Goal: Task Accomplishment & Management: Manage account settings

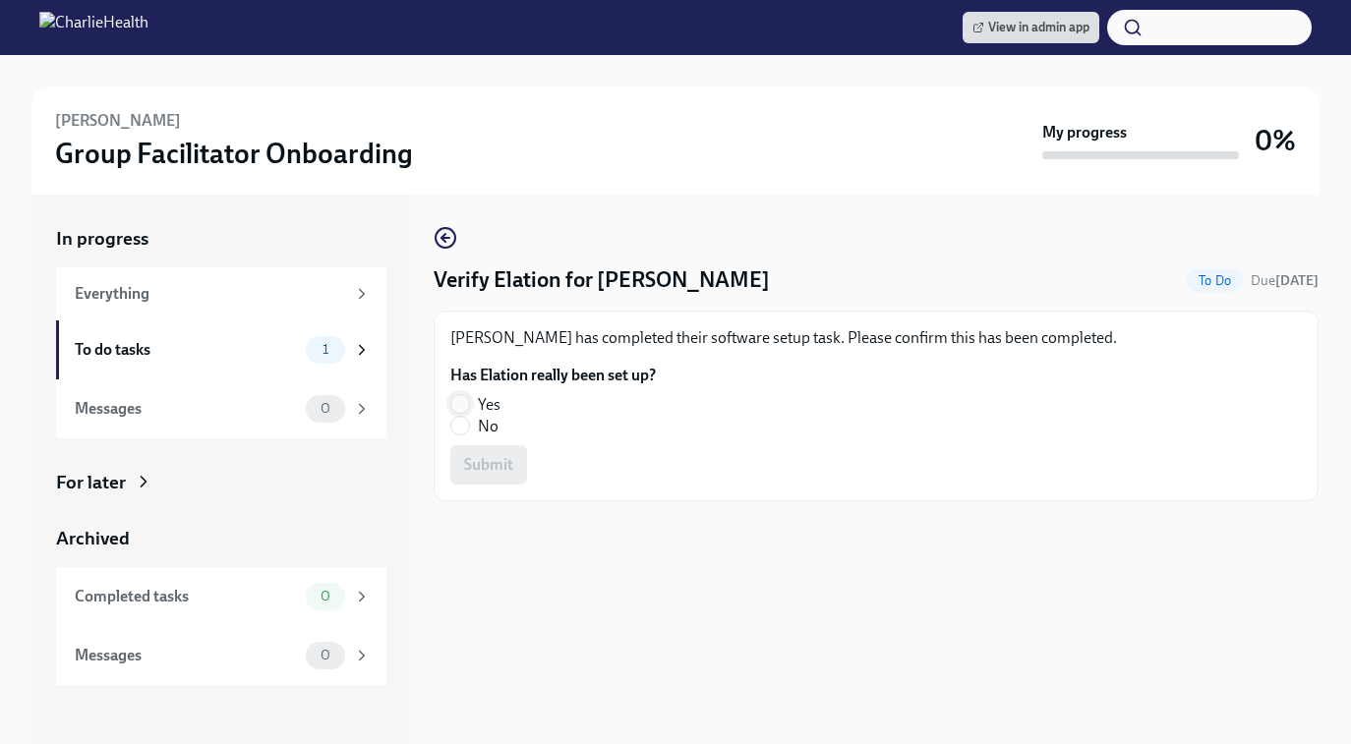
click at [467, 408] on input "Yes" at bounding box center [460, 404] width 18 height 18
radio input "true"
click at [472, 478] on button "Submit" at bounding box center [488, 464] width 77 height 39
click at [465, 394] on label "Yes" at bounding box center [545, 405] width 190 height 22
click at [465, 395] on input "Yes" at bounding box center [460, 404] width 18 height 18
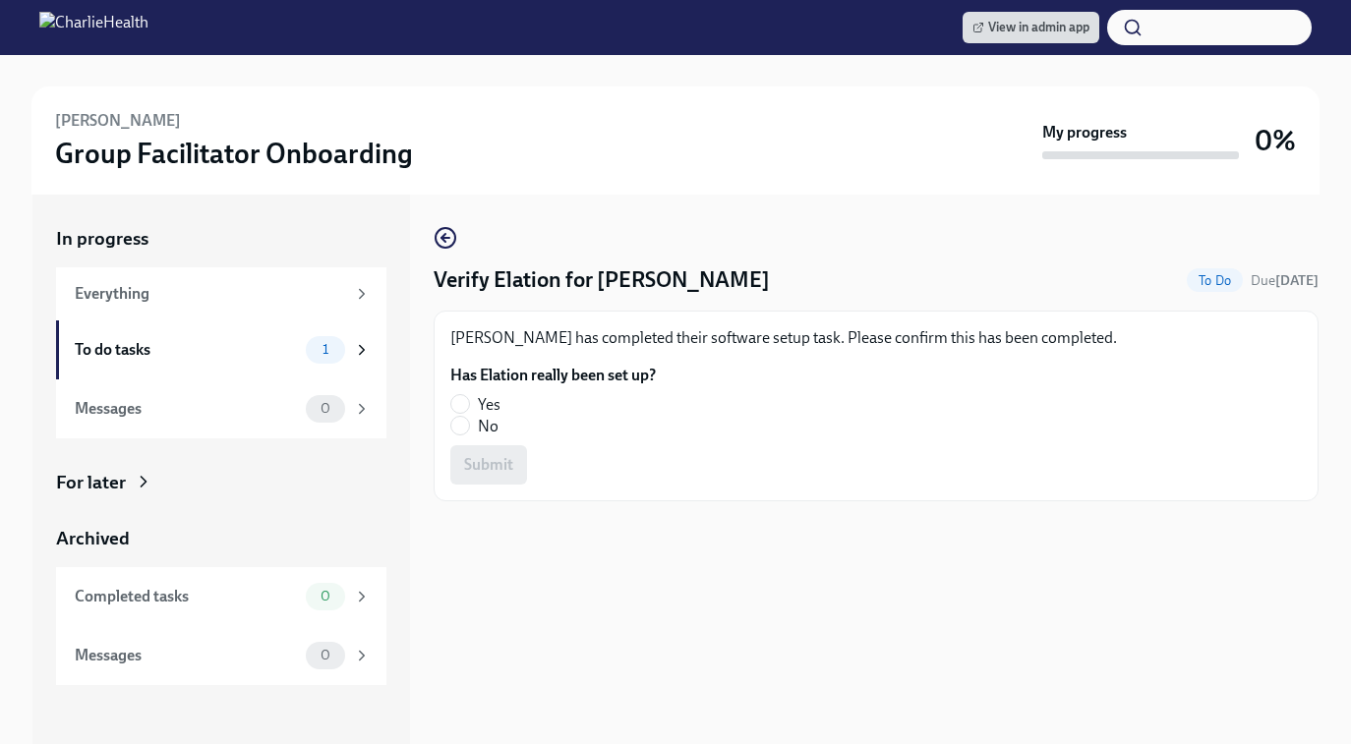
radio input "true"
click at [468, 476] on button "Submit" at bounding box center [488, 464] width 77 height 39
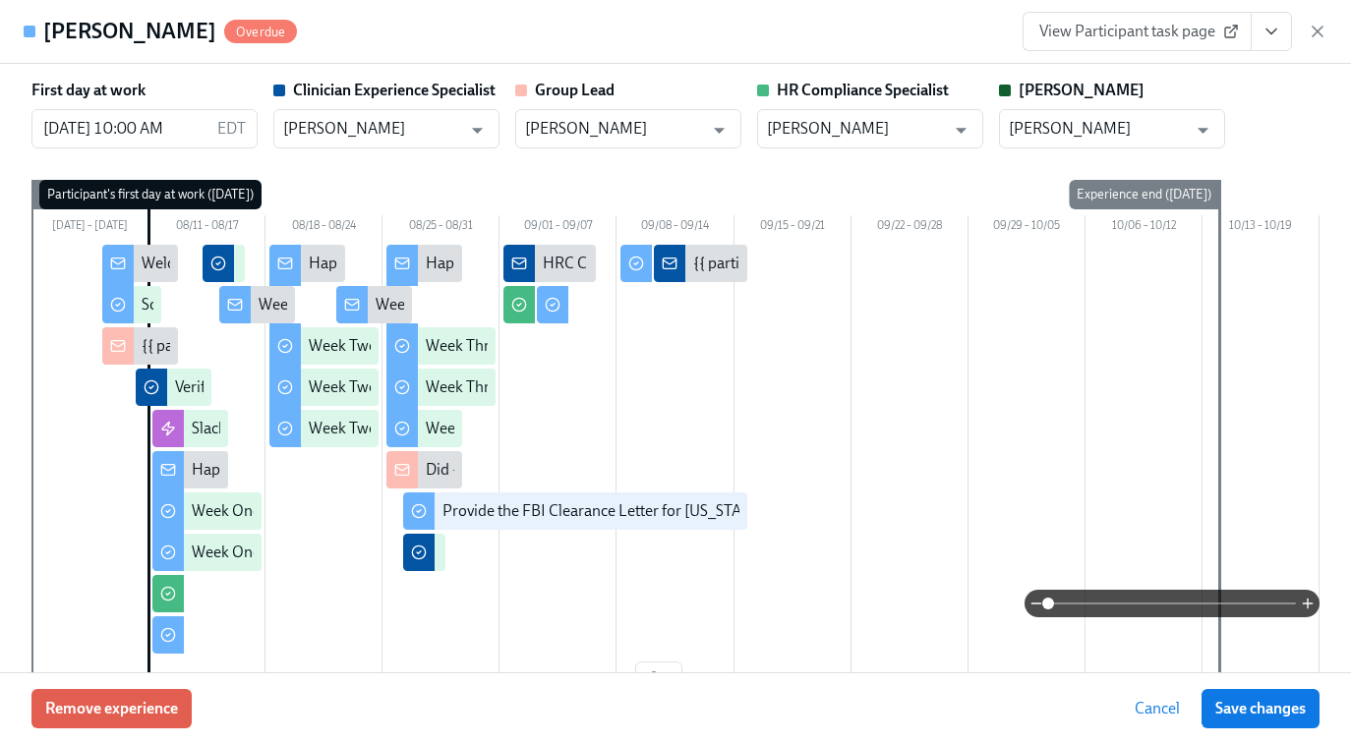
scroll to position [4889, 0]
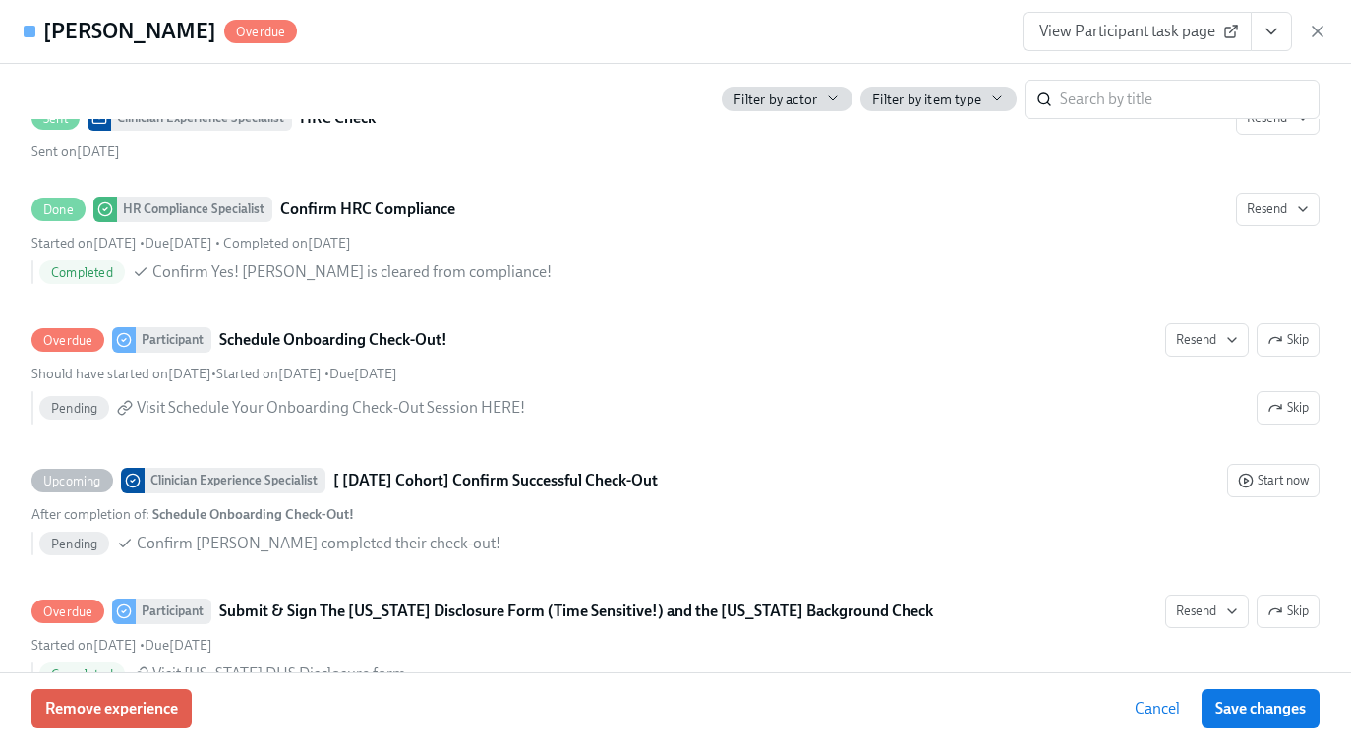
click at [1310, 37] on icon "button" at bounding box center [1318, 32] width 20 height 20
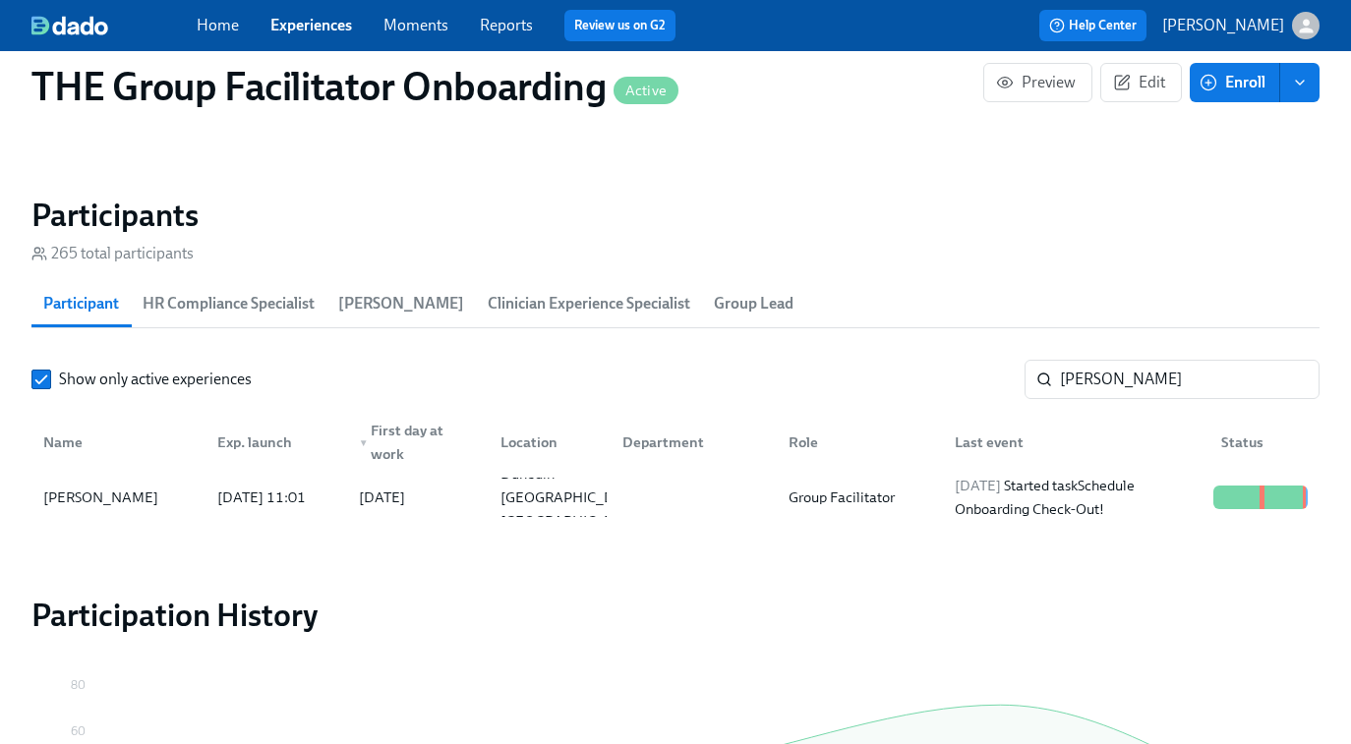
click at [334, 22] on link "Experiences" at bounding box center [311, 25] width 82 height 19
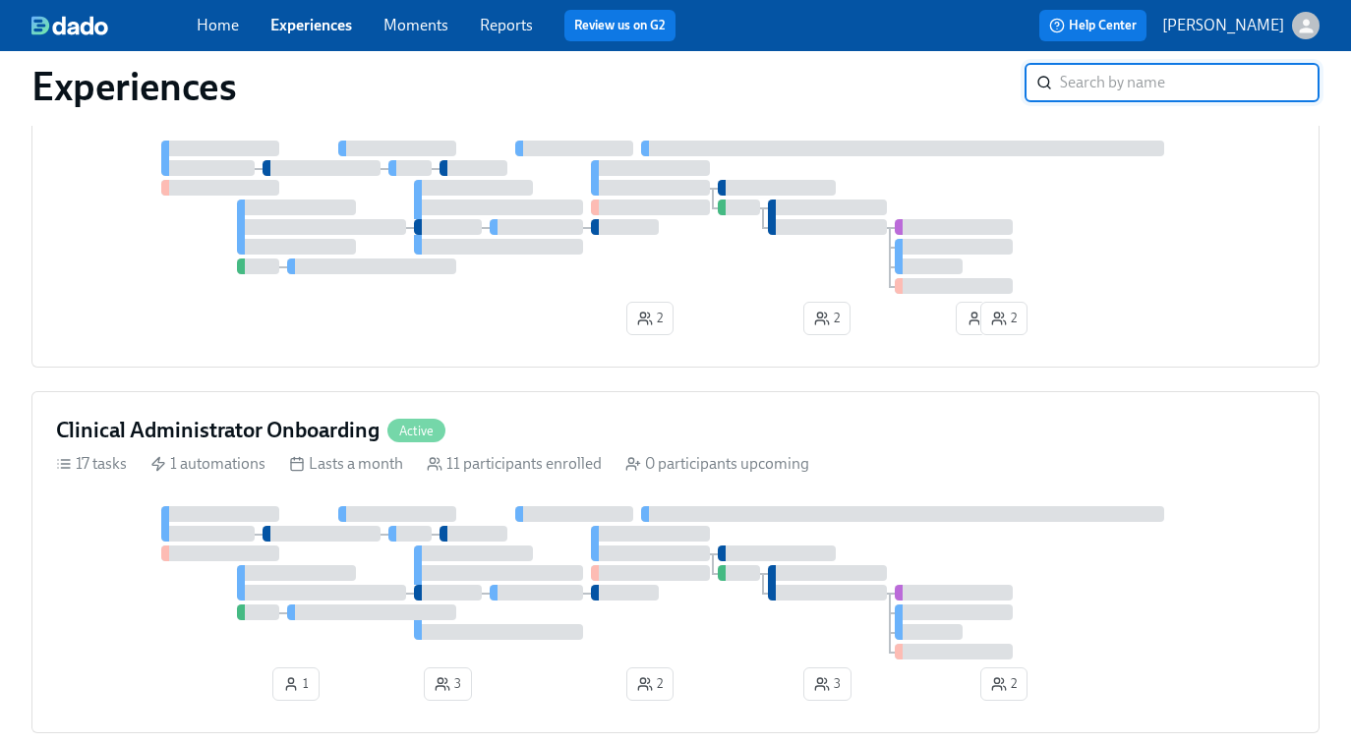
scroll to position [1110, 0]
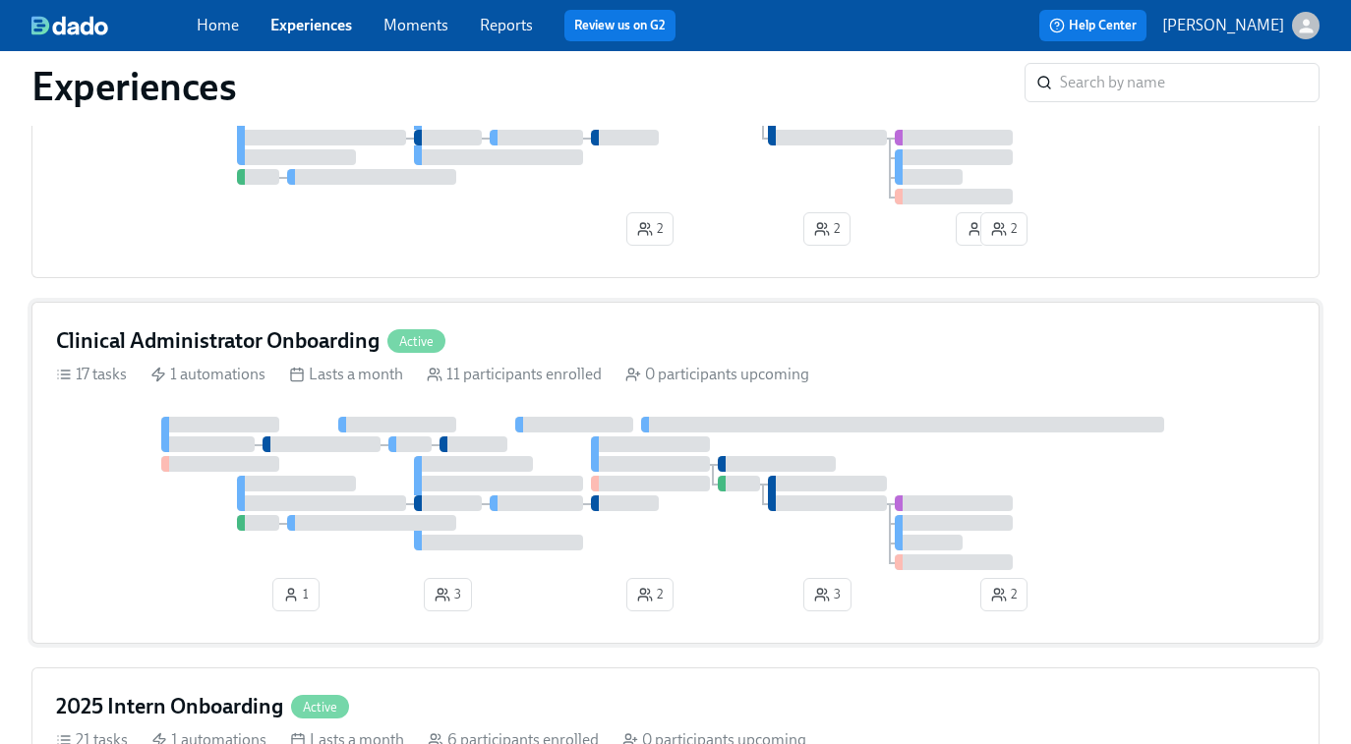
click at [699, 440] on div at bounding box center [675, 493] width 1239 height 153
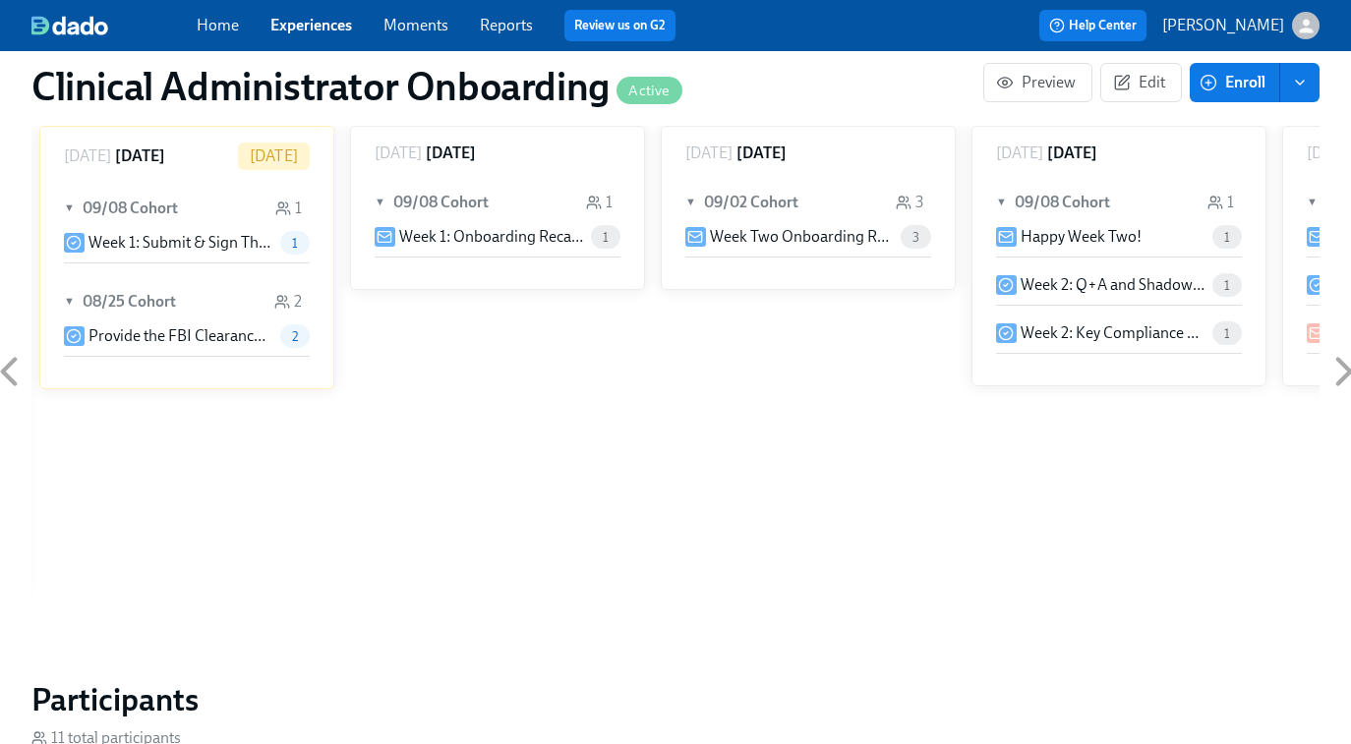
scroll to position [1162, 0]
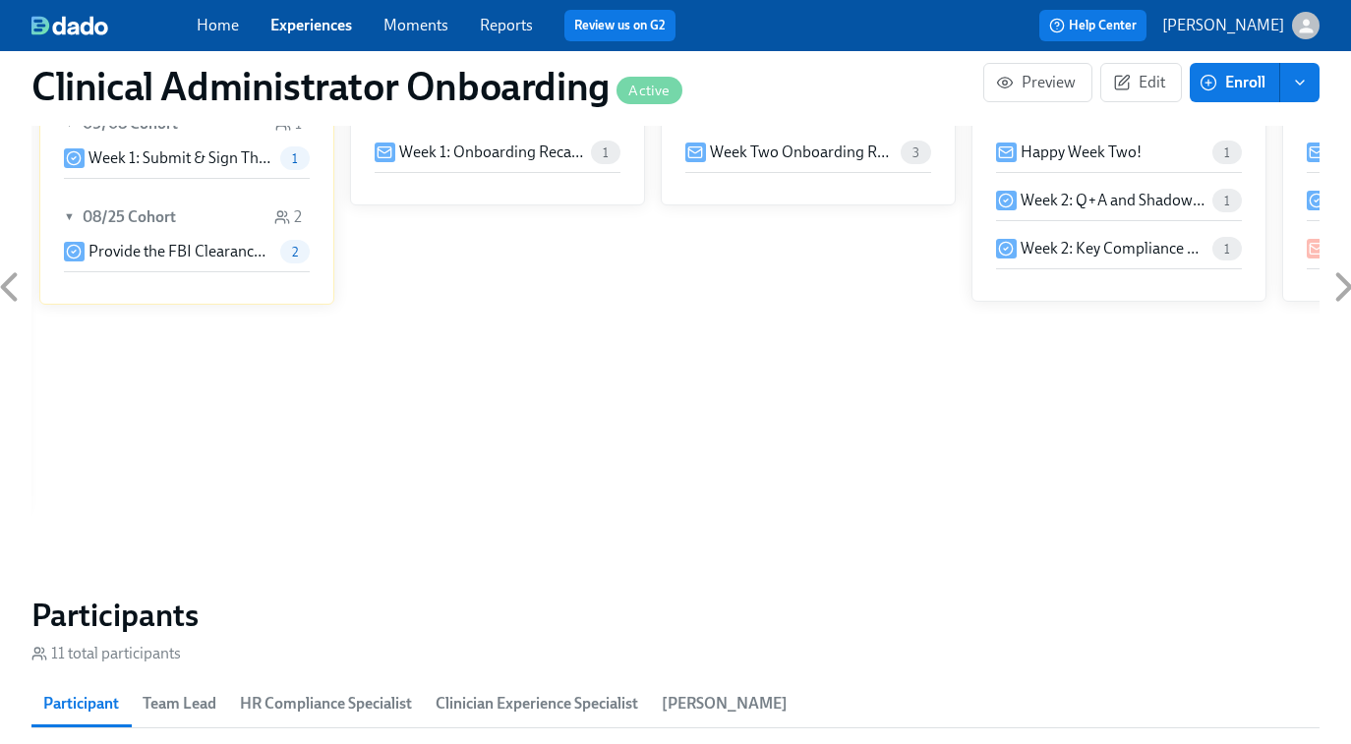
click at [322, 27] on link "Experiences" at bounding box center [311, 25] width 82 height 19
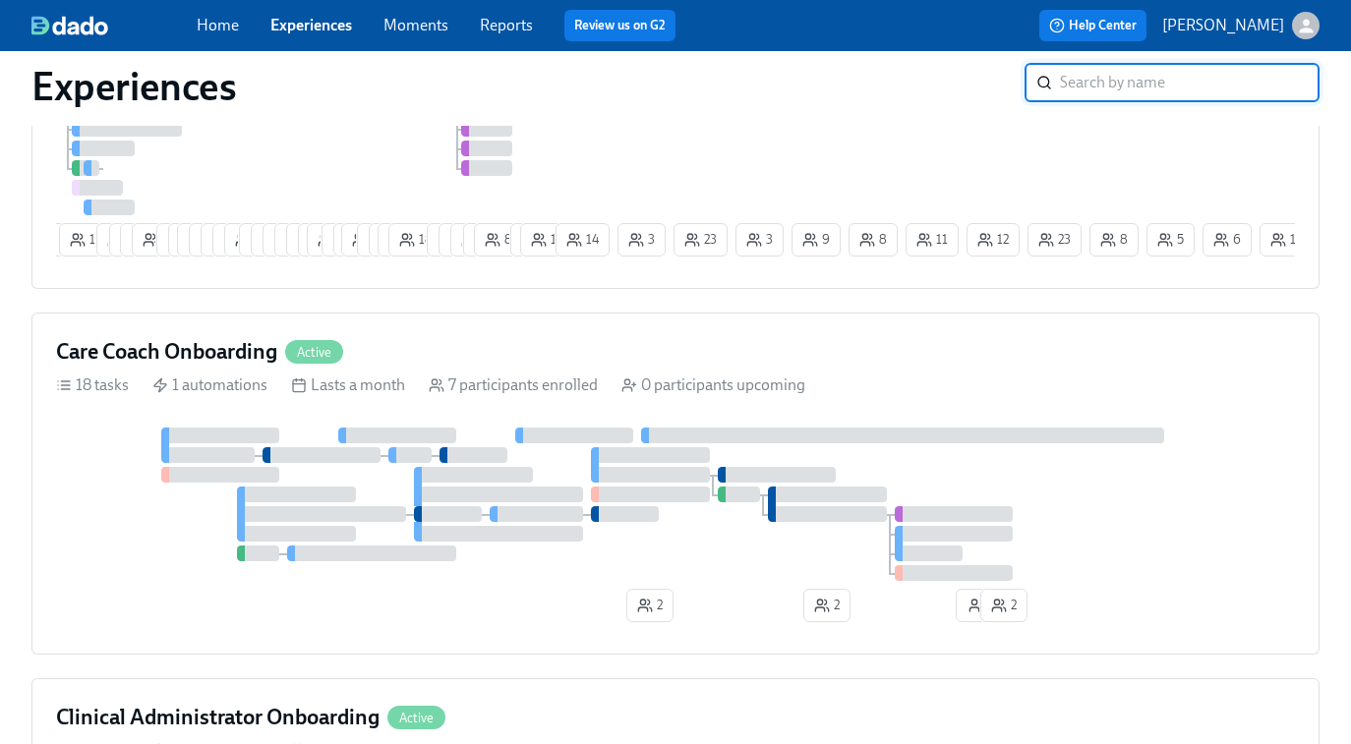
scroll to position [964, 0]
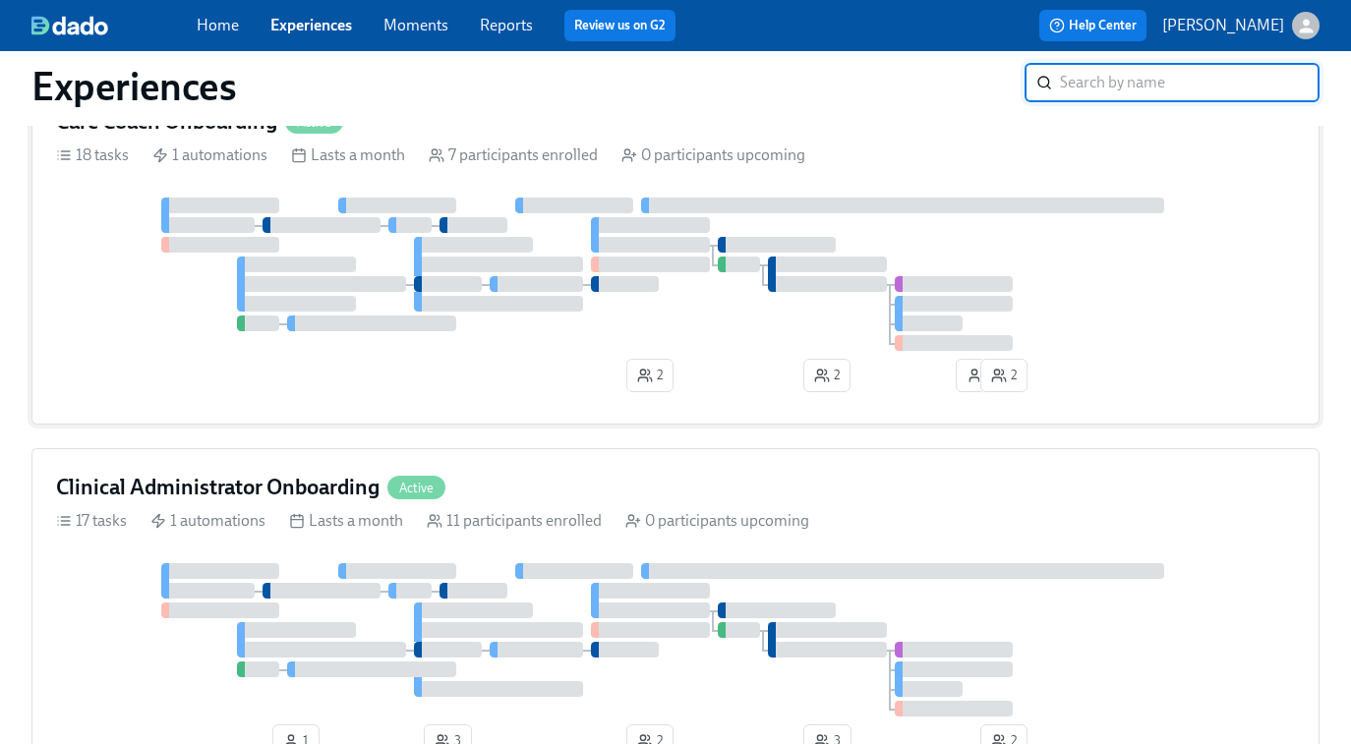
click at [464, 290] on div at bounding box center [448, 284] width 68 height 16
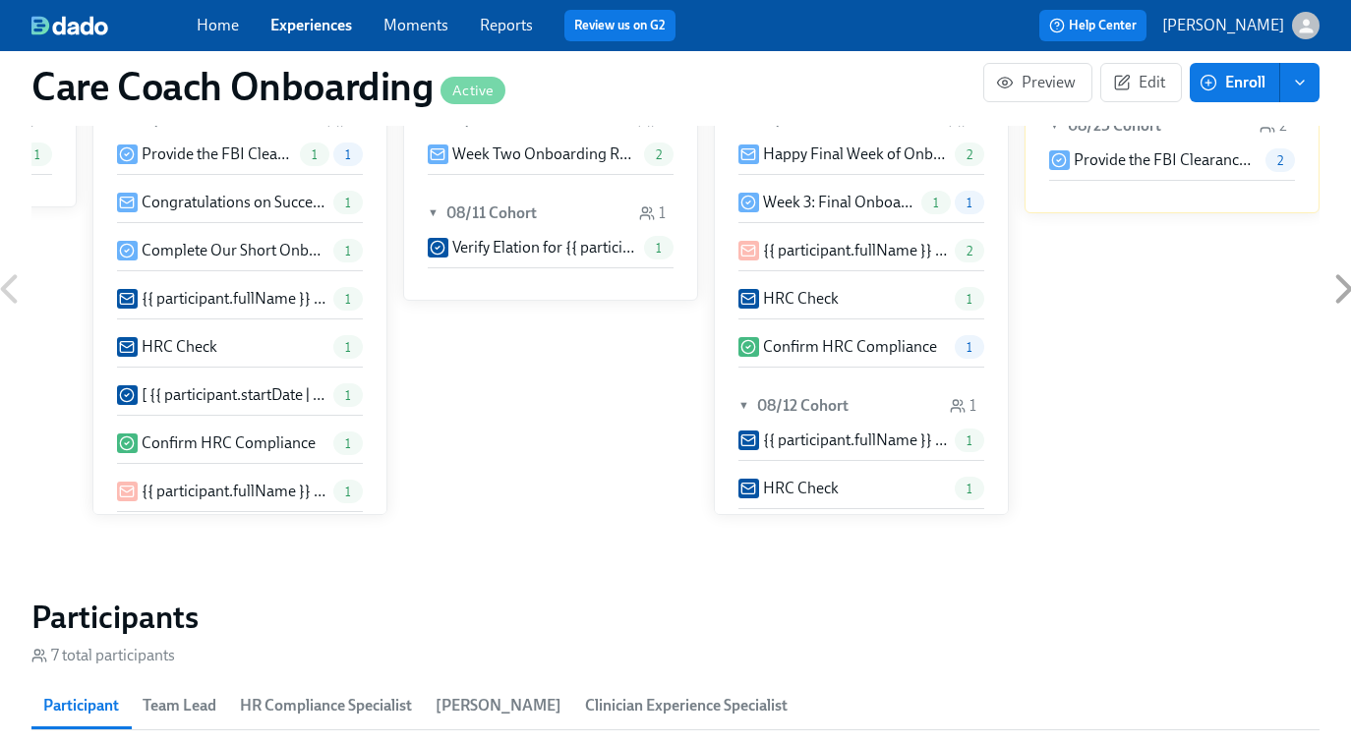
scroll to position [1280, 0]
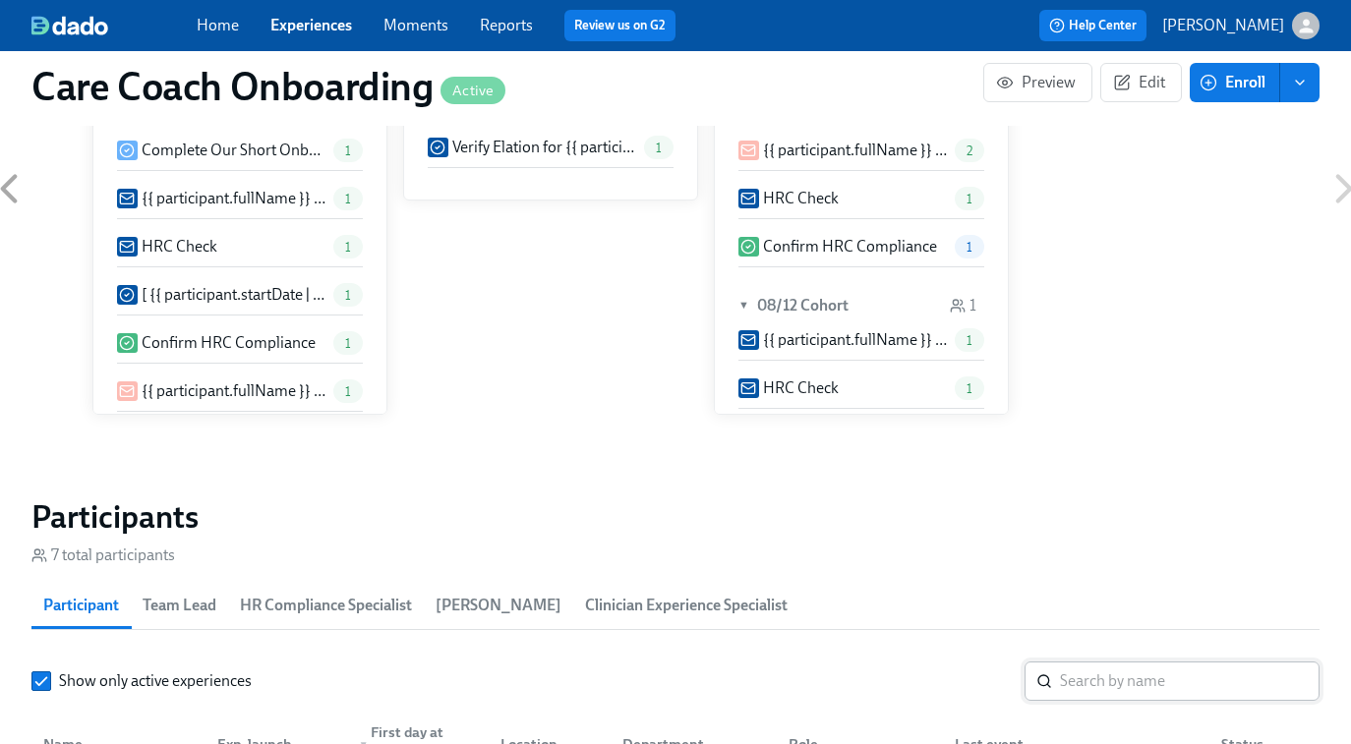
click at [1083, 673] on input "search" at bounding box center [1190, 681] width 260 height 39
paste input "Amber Weston"
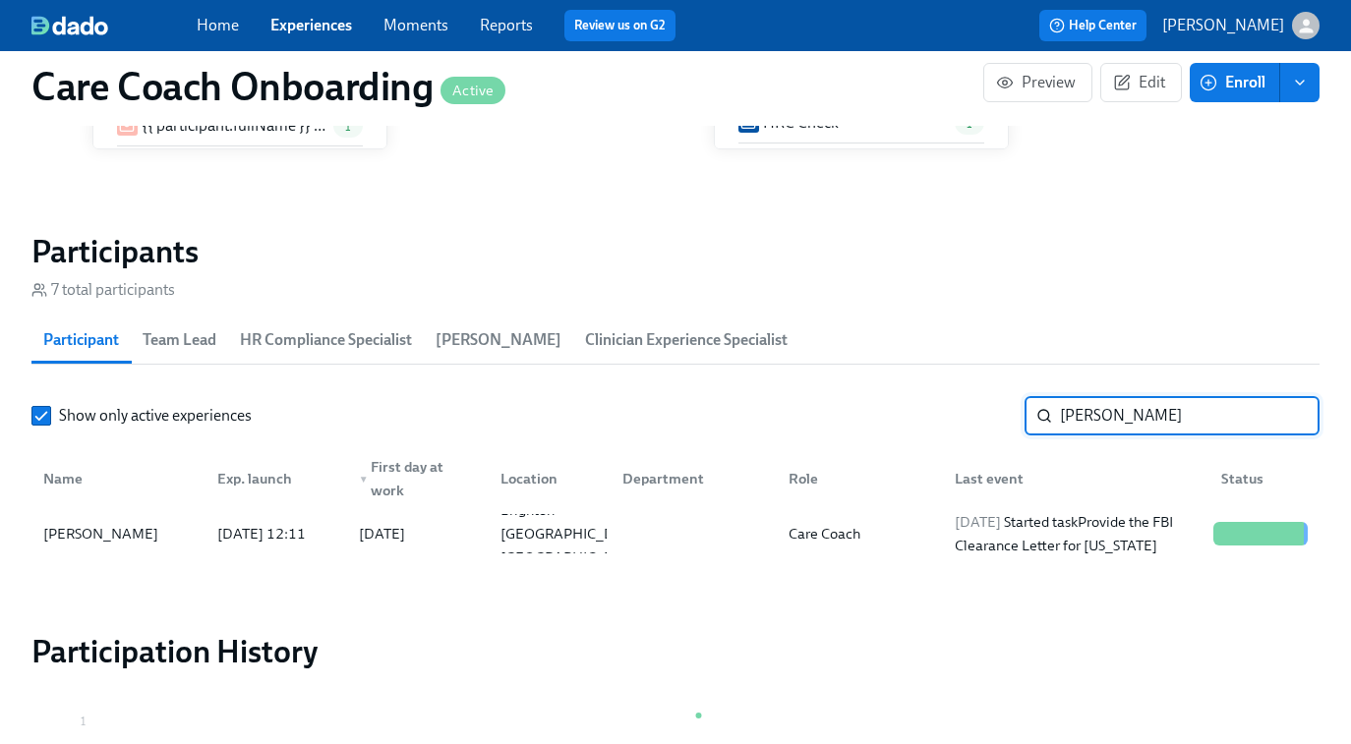
scroll to position [1647, 0]
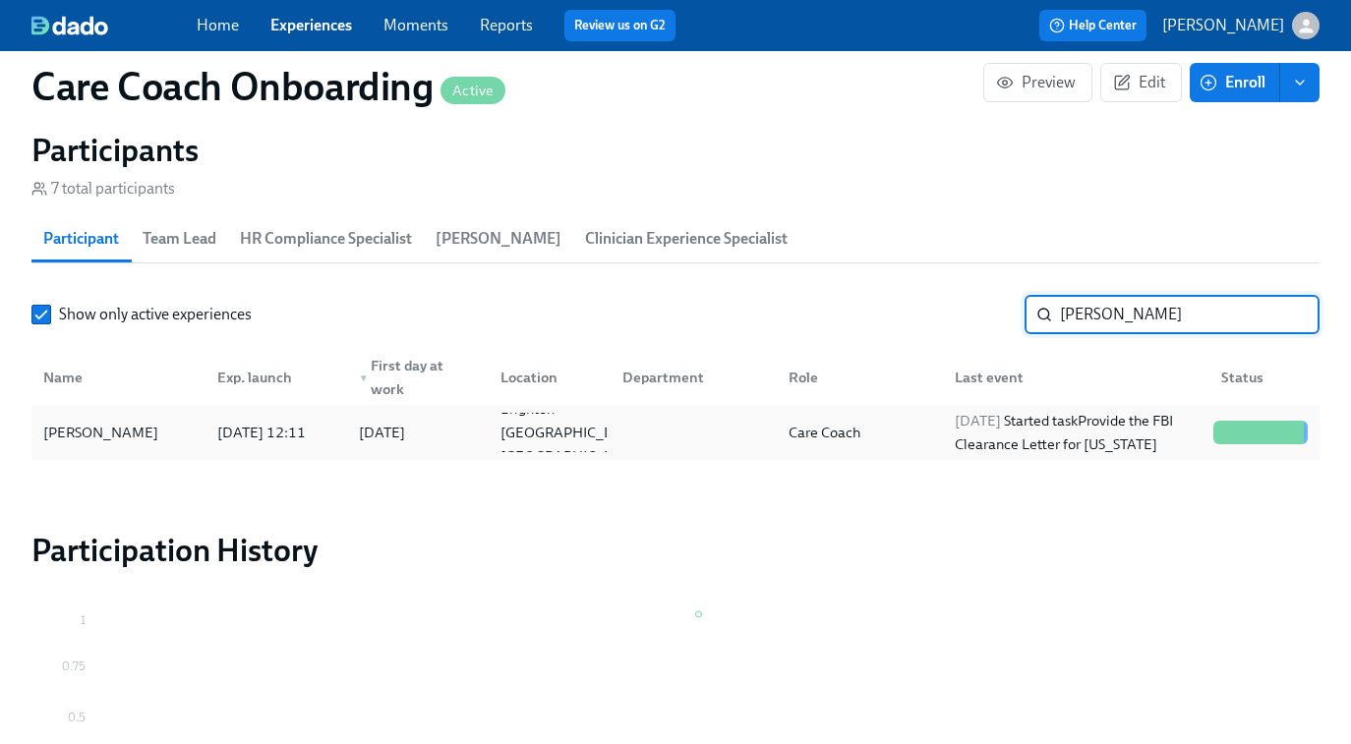
type input "Amber Weston"
click at [849, 431] on div "Care Coach" at bounding box center [825, 433] width 88 height 24
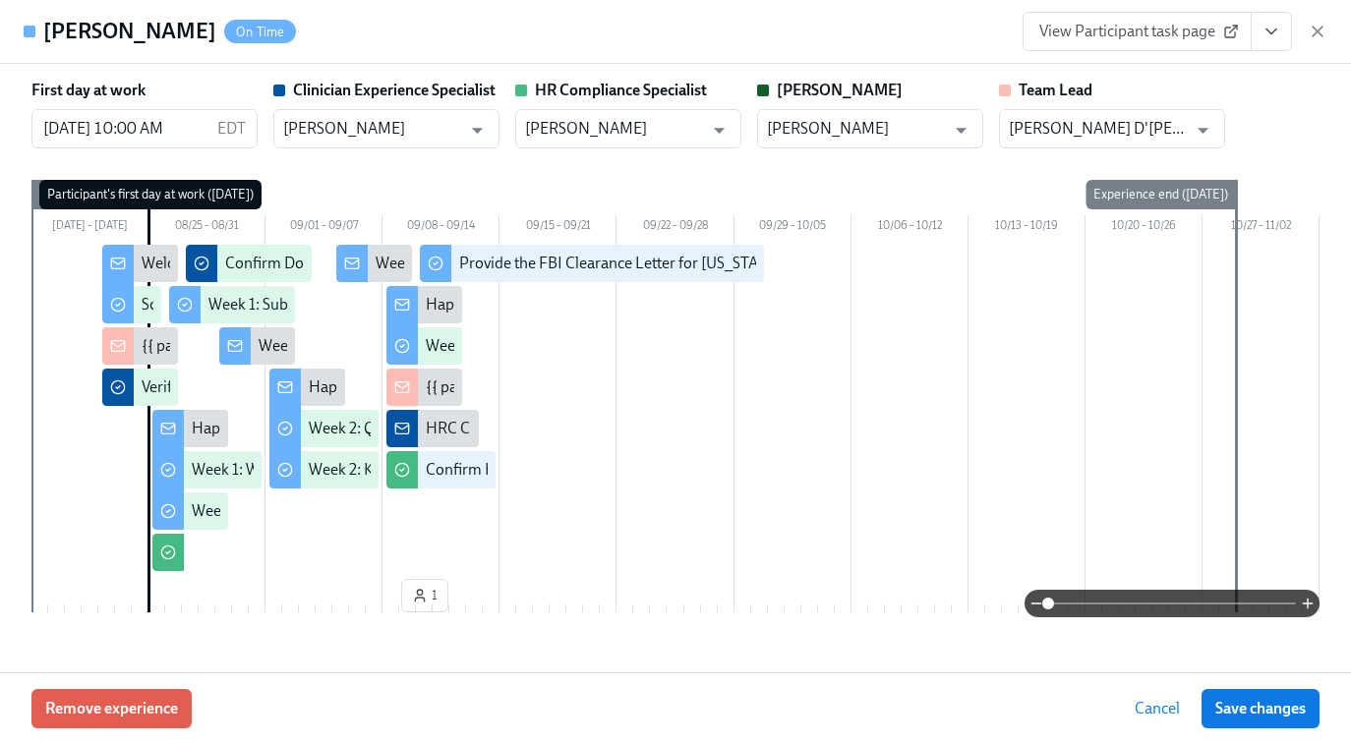
click at [1134, 42] on link "View Participant task page" at bounding box center [1137, 31] width 229 height 39
click at [1265, 35] on icon "View task page" at bounding box center [1271, 32] width 20 height 20
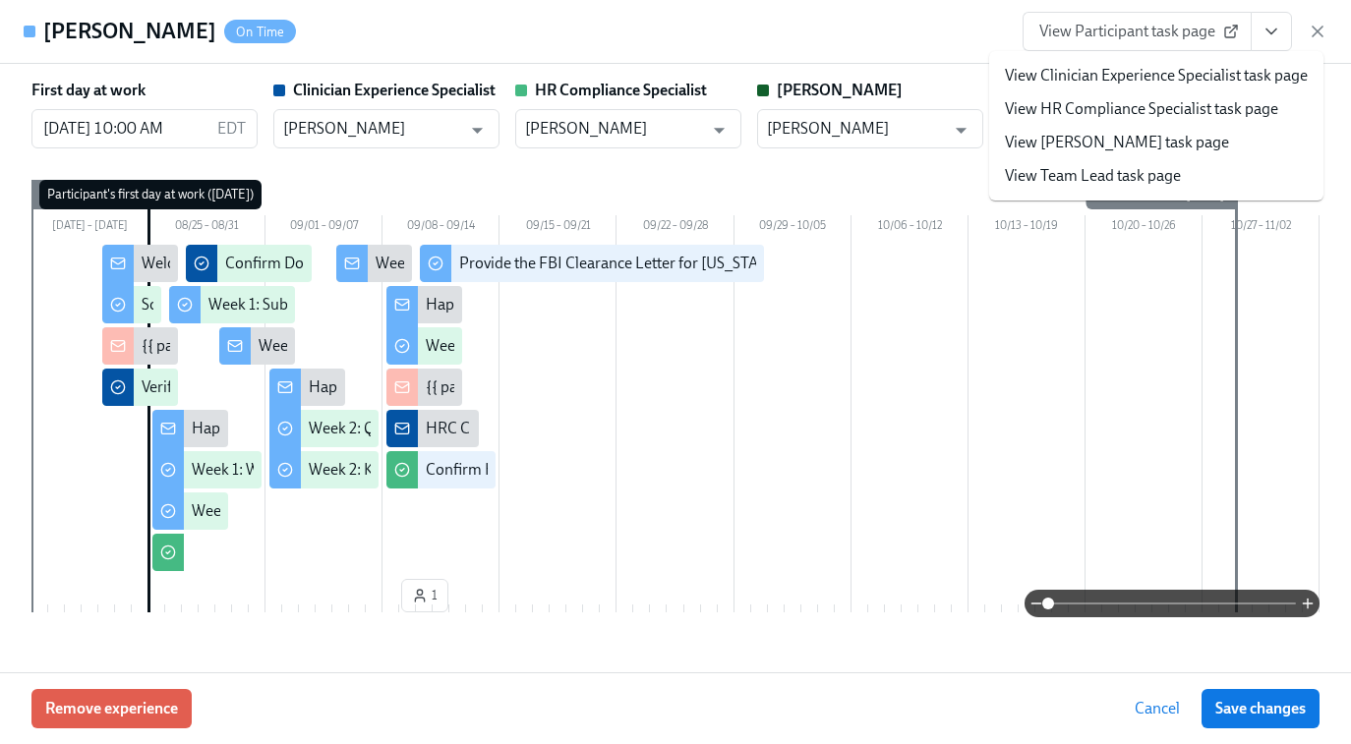
click at [1200, 109] on link "View HR Compliance Specialist task page" at bounding box center [1141, 109] width 273 height 22
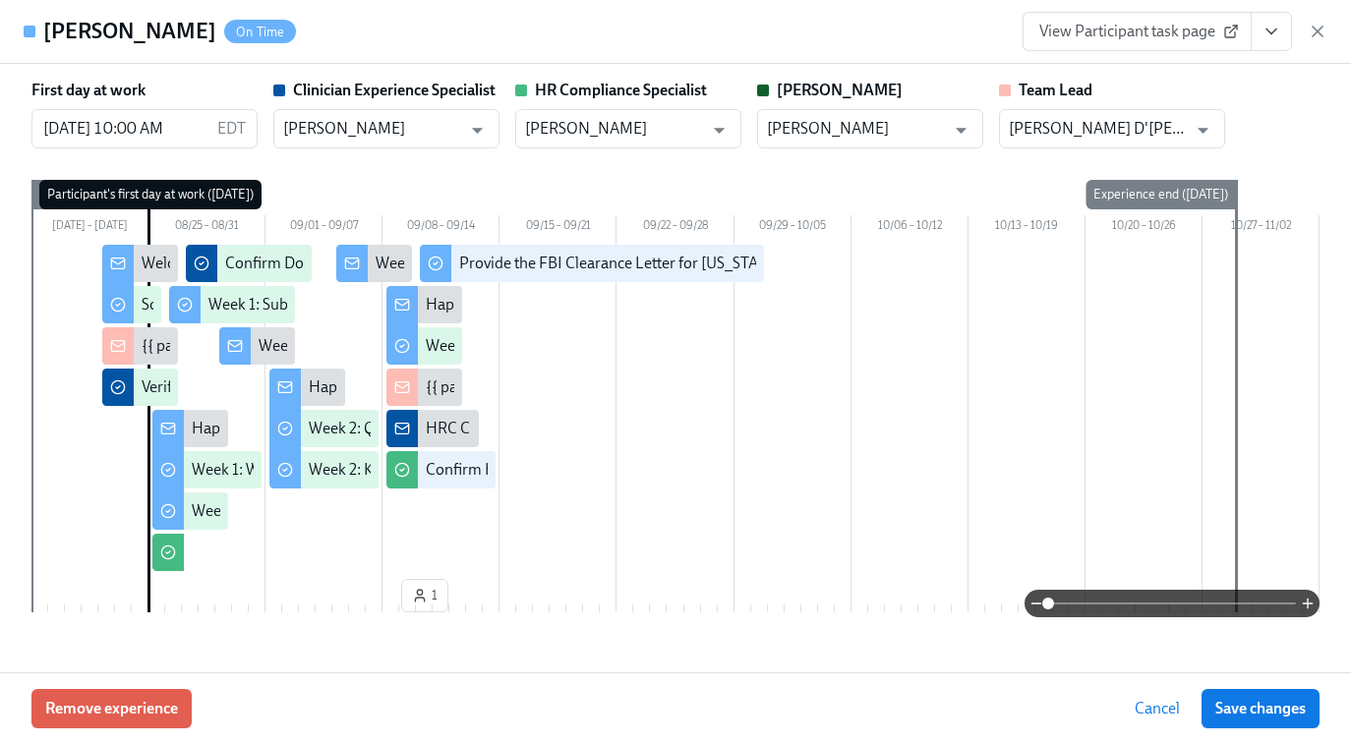
click at [1323, 43] on div "View Participant task page" at bounding box center [1175, 31] width 305 height 39
click at [1319, 27] on icon "button" at bounding box center [1318, 32] width 20 height 20
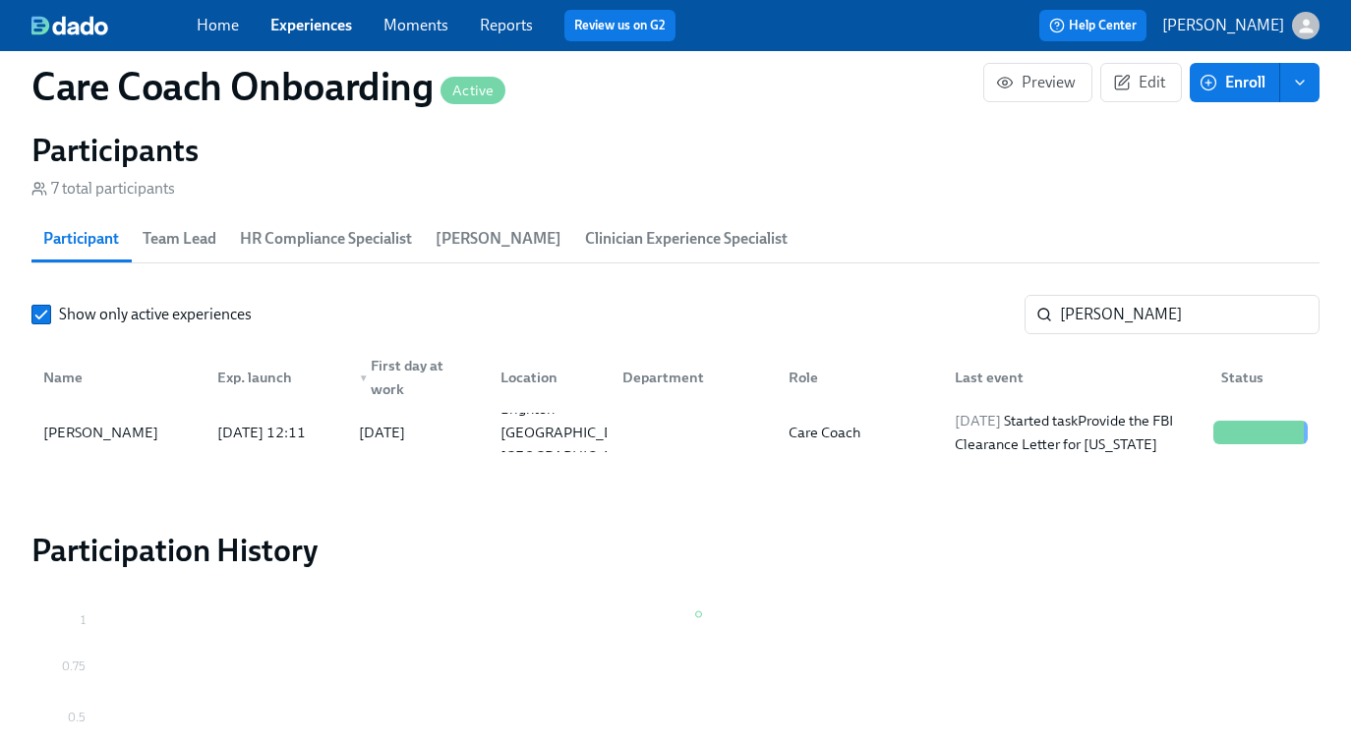
click at [322, 6] on div "Home Experiences Moments Reports Review us on G2 Help Center Keenan Nessl" at bounding box center [675, 25] width 1351 height 51
click at [303, 38] on div "Home Experiences Moments Reports Review us on G2" at bounding box center [477, 25] width 561 height 31
click at [306, 7] on div "Home Experiences Moments Reports Review us on G2 Help Center Keenan Nessl" at bounding box center [675, 25] width 1351 height 51
click at [300, 31] on link "Experiences" at bounding box center [311, 25] width 82 height 19
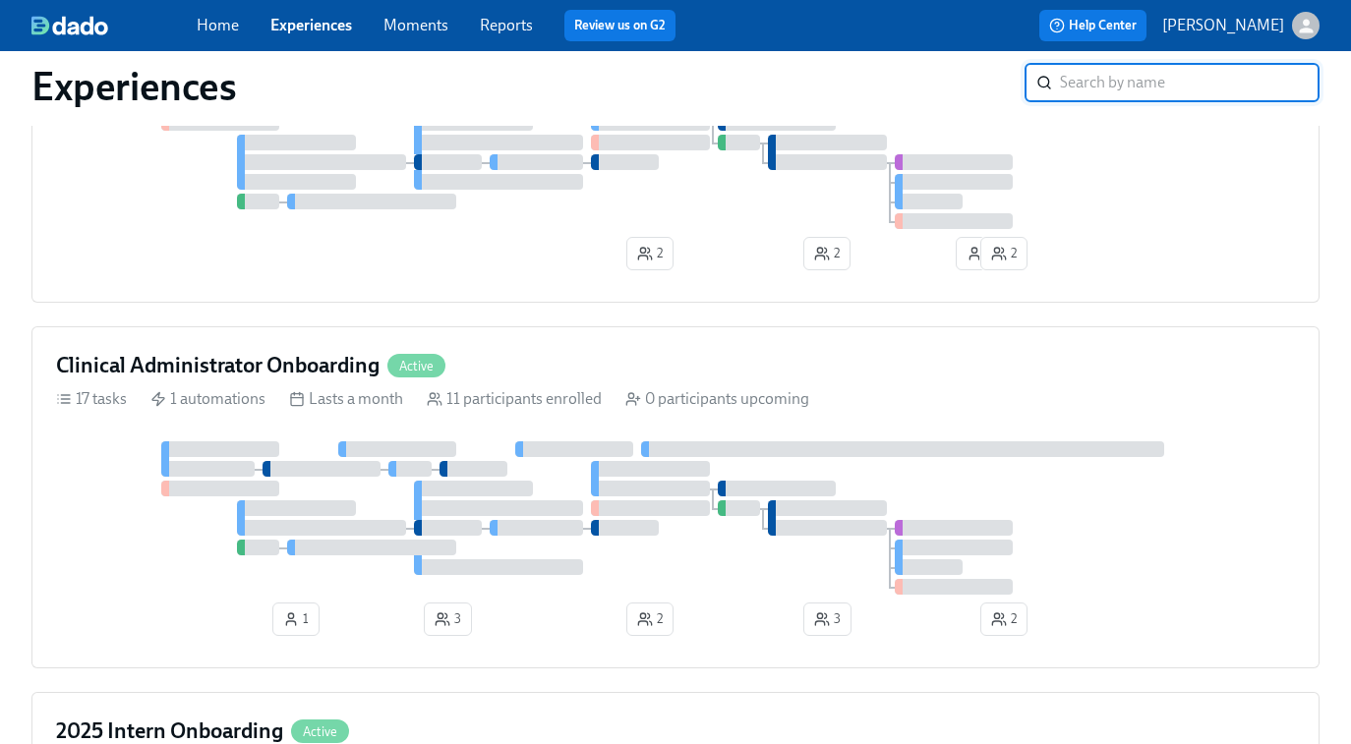
scroll to position [1314, 0]
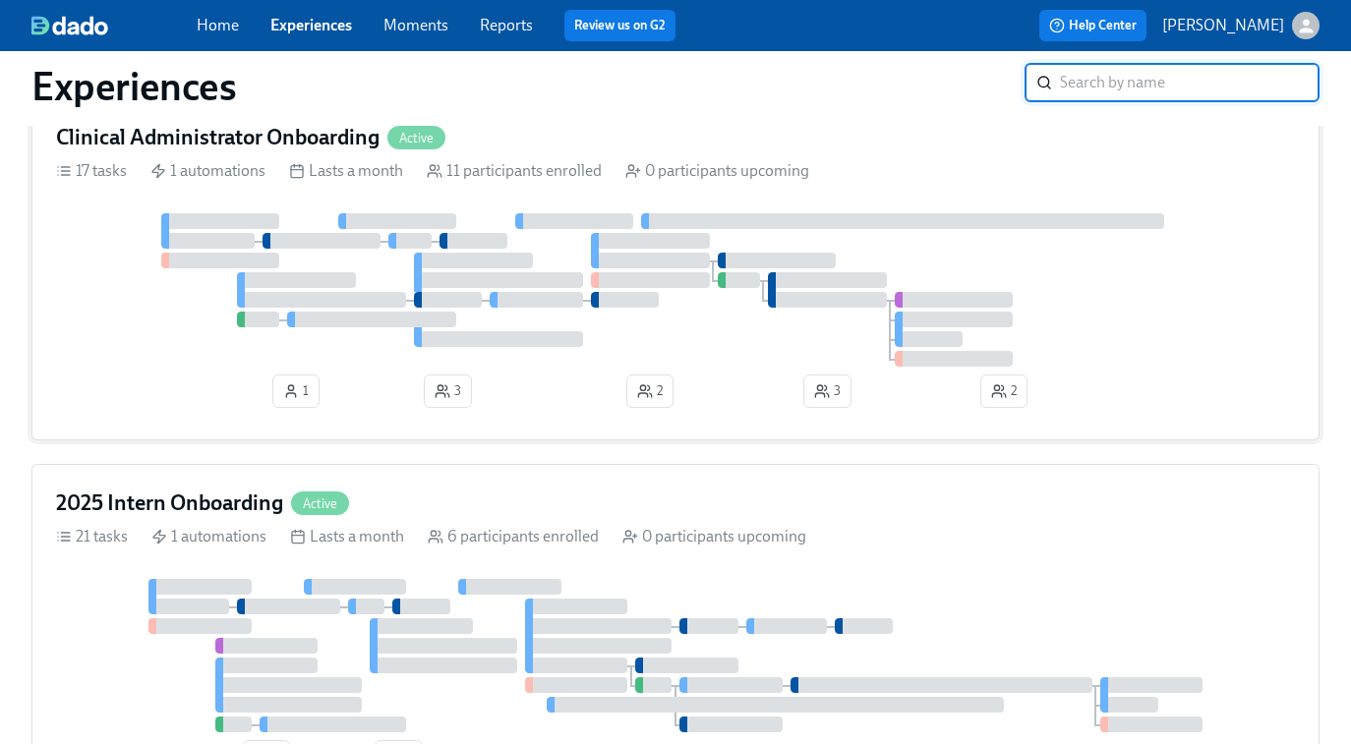
click at [729, 306] on div at bounding box center [675, 289] width 1239 height 153
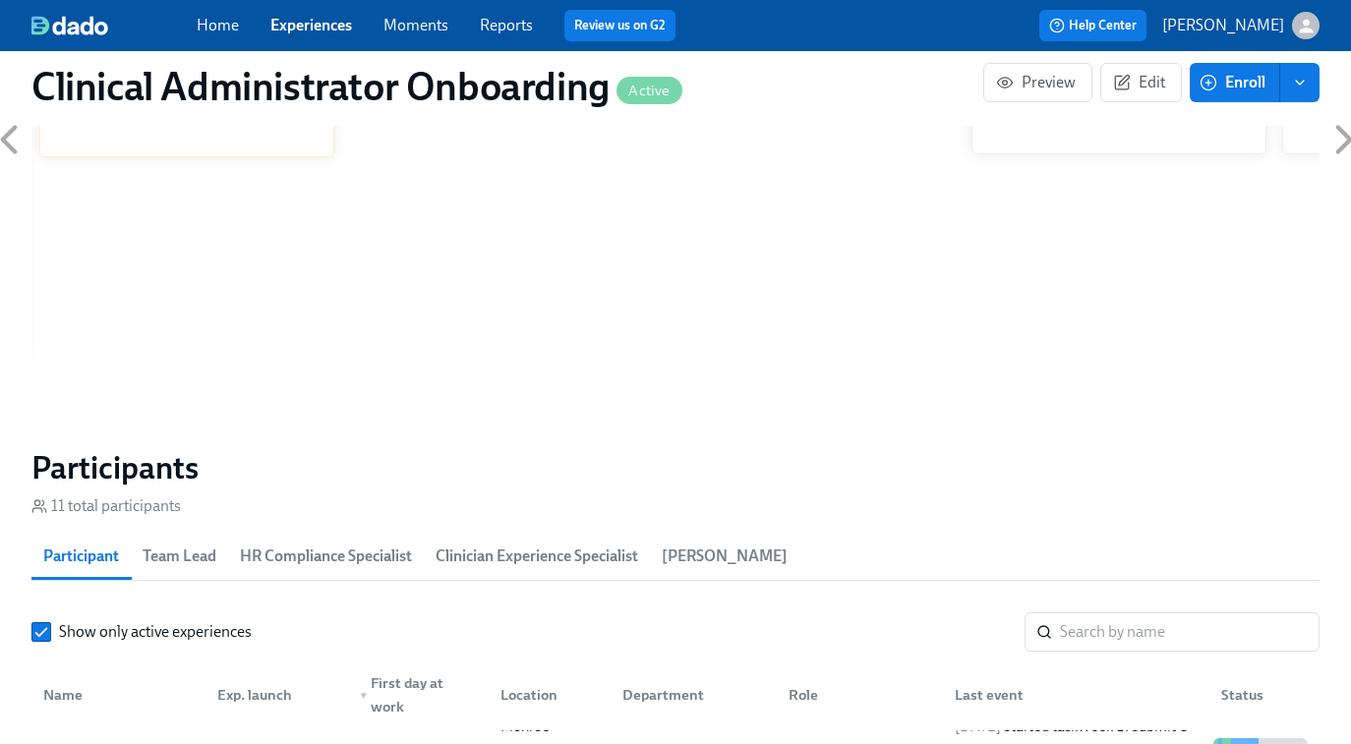
scroll to position [1423, 0]
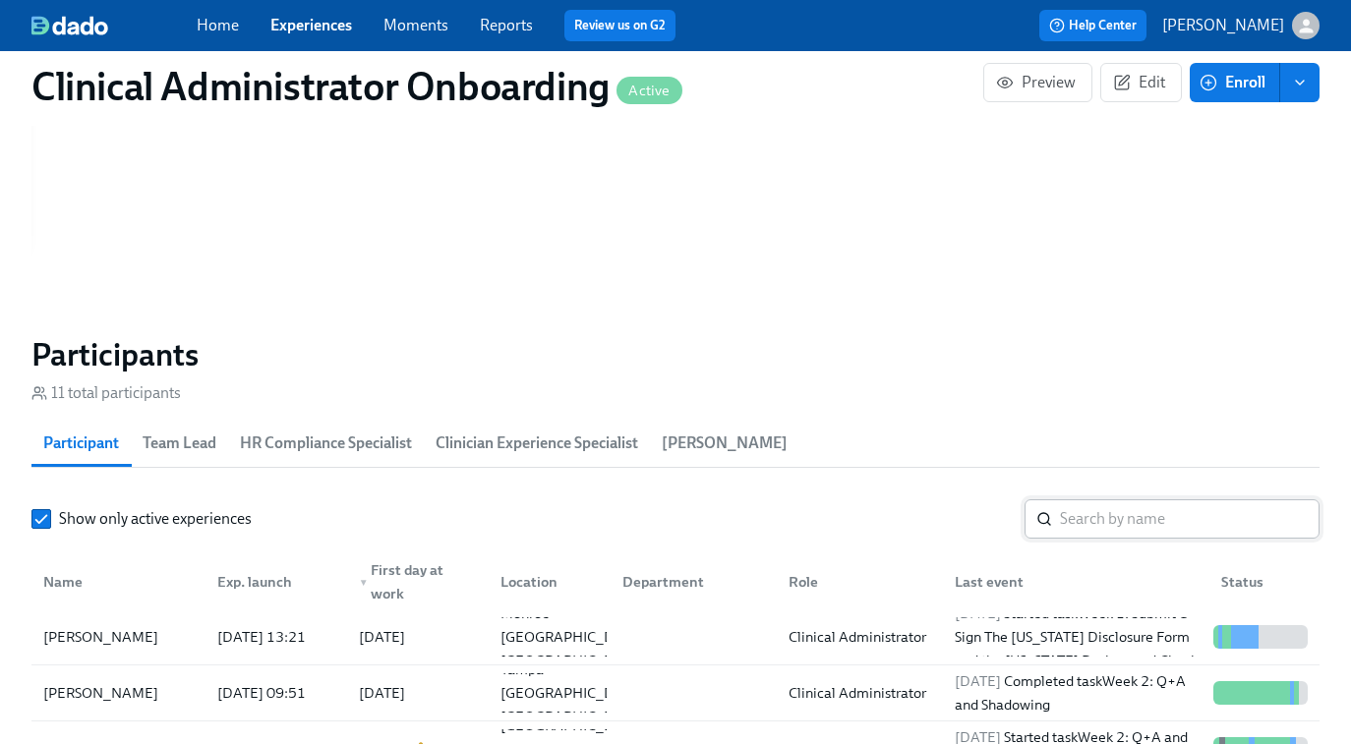
click at [1071, 523] on input "search" at bounding box center [1190, 518] width 260 height 39
paste input "Kayla Reams"
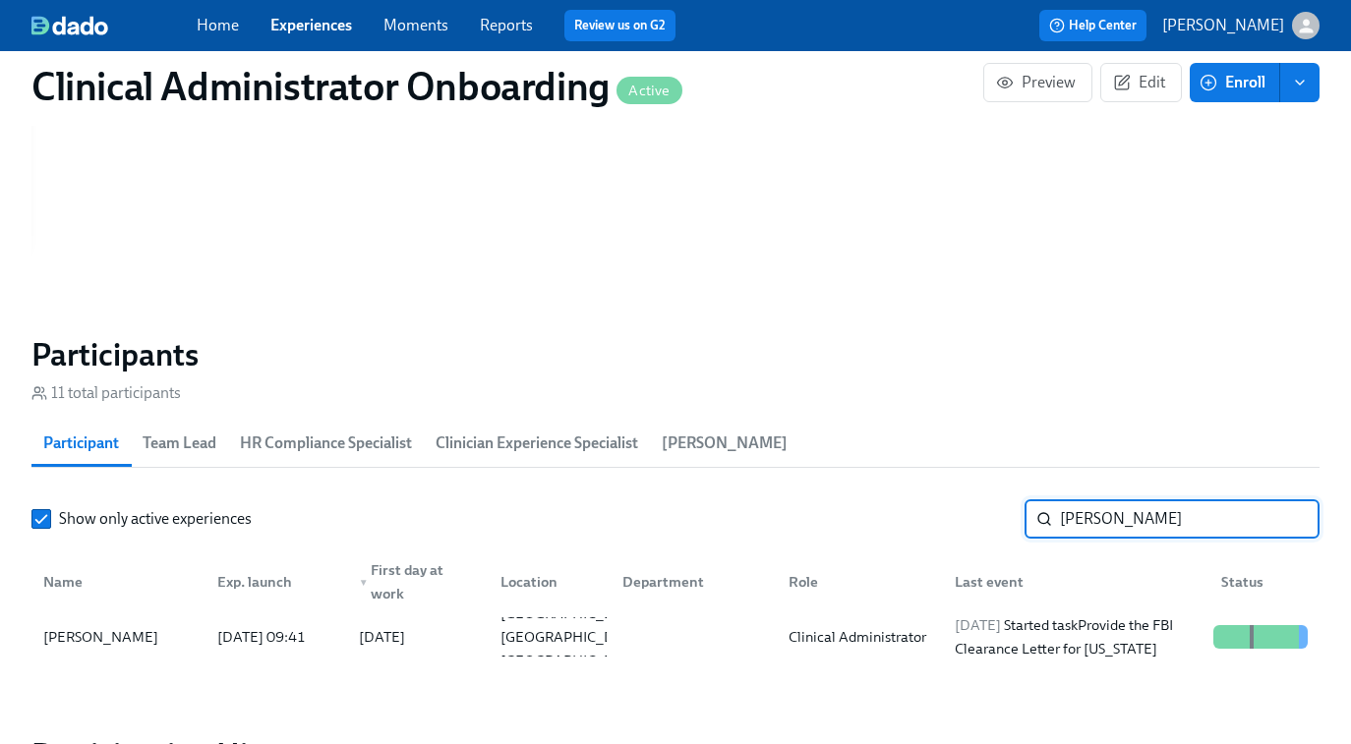
type input "Kayla Reams"
click at [956, 642] on div "2025/09/10 Started task Provide the FBI Clearance Letter for Pennsylvania" at bounding box center [1076, 637] width 259 height 47
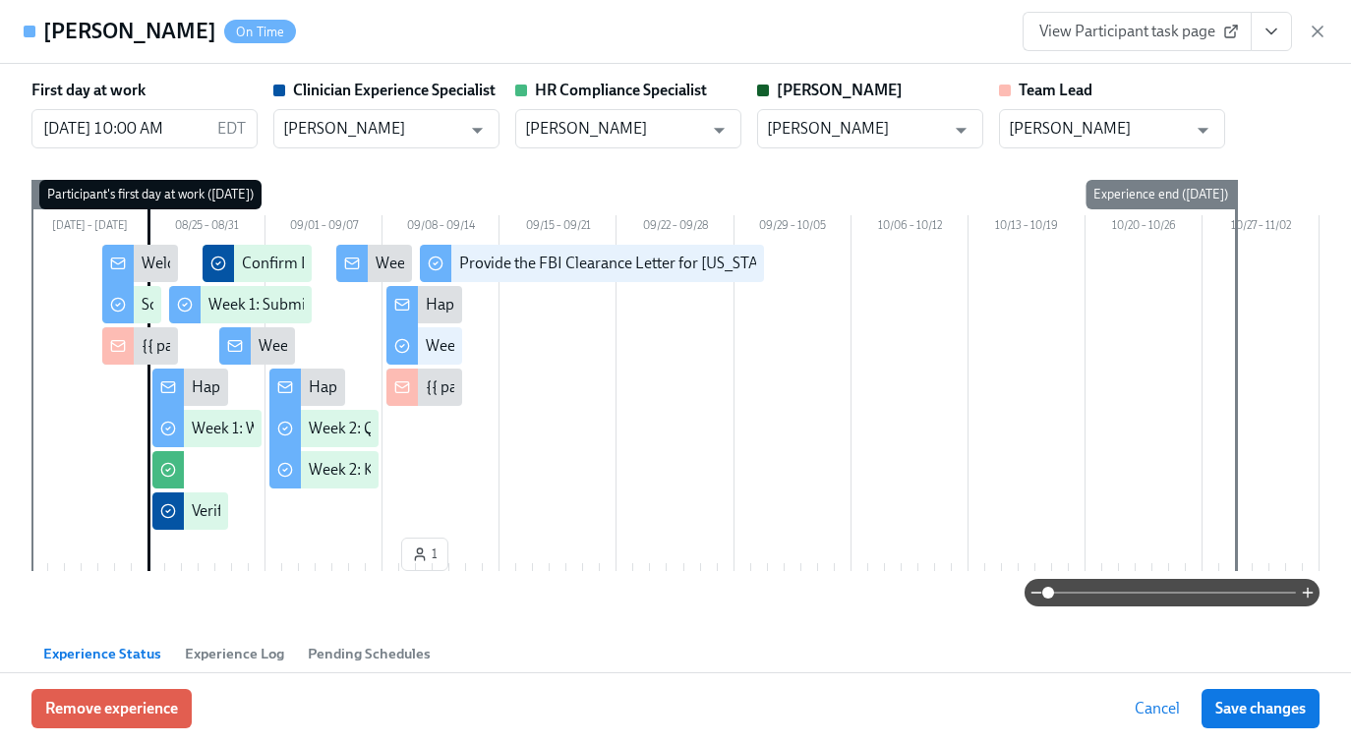
click at [1149, 33] on span "View Participant task page" at bounding box center [1137, 32] width 196 height 20
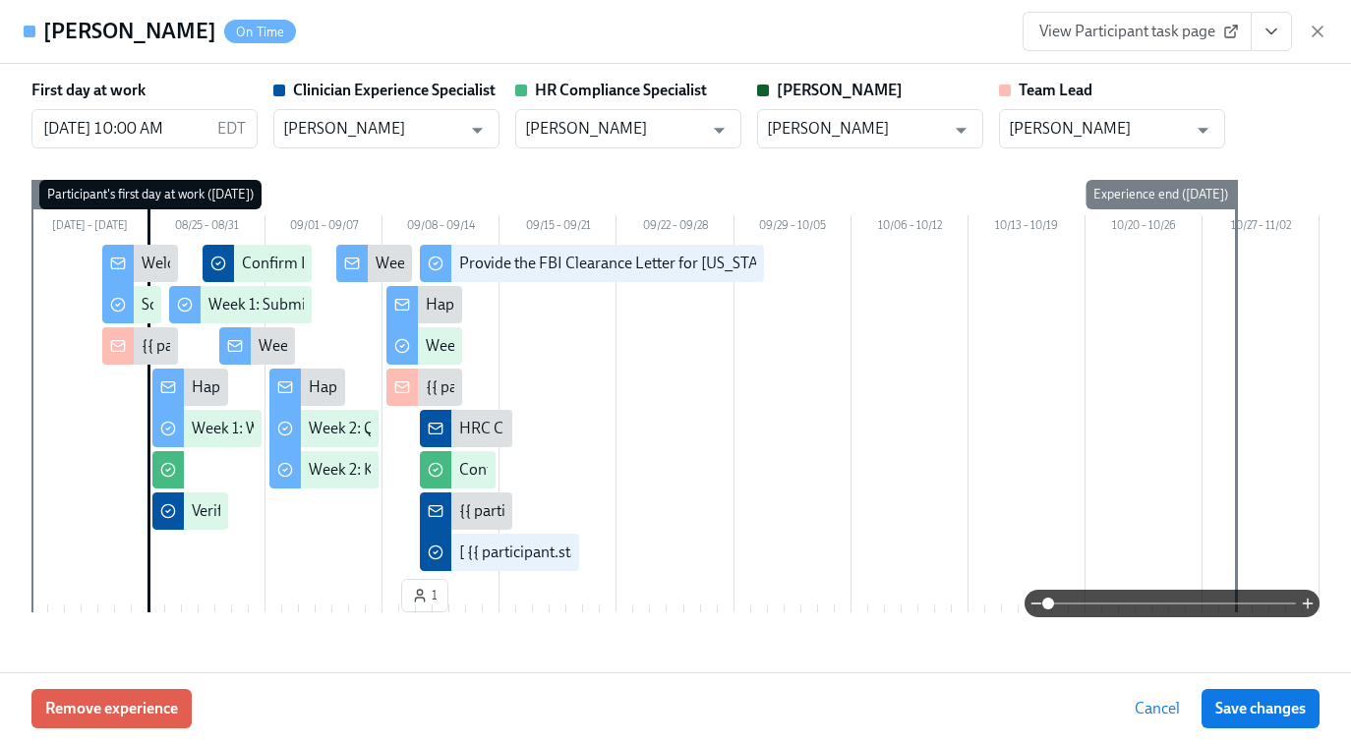
click at [1275, 34] on icon "View task page" at bounding box center [1271, 32] width 20 height 20
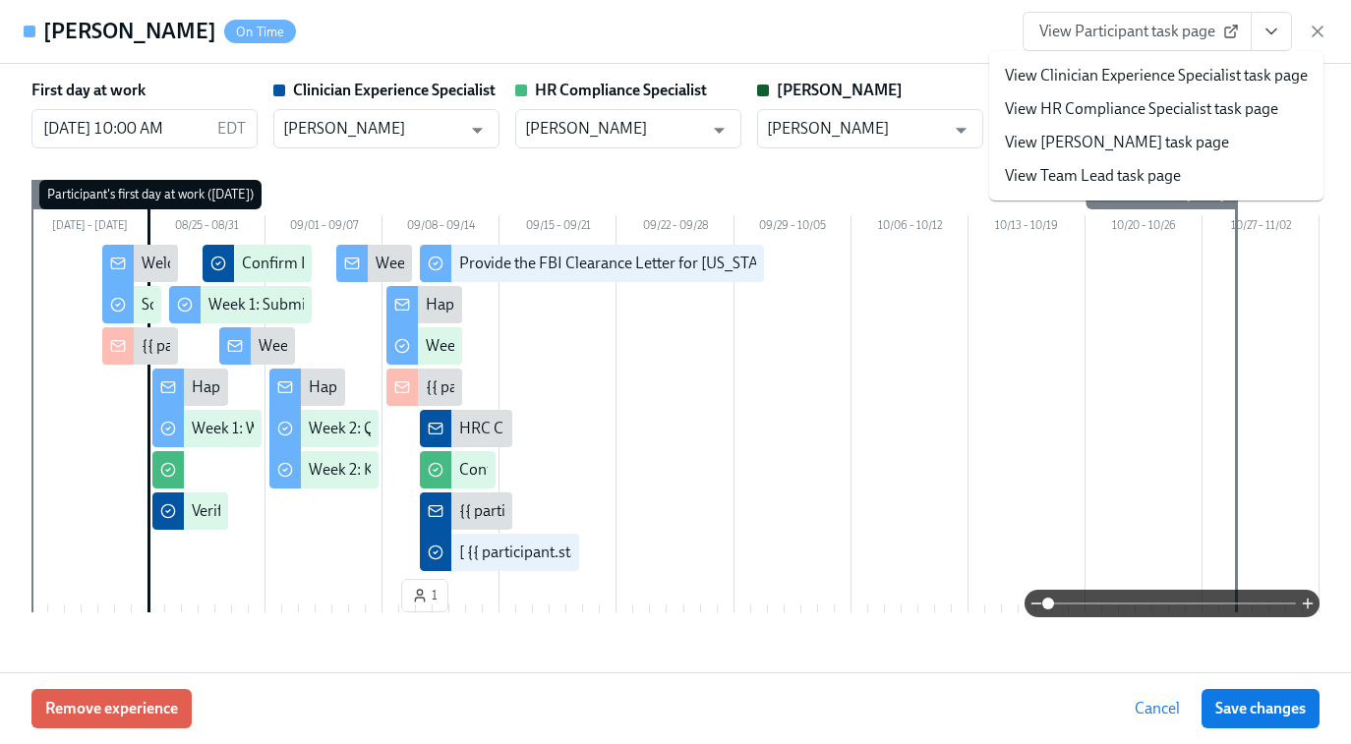
click at [1149, 75] on link "View Clinician Experience Specialist task page" at bounding box center [1156, 76] width 303 height 22
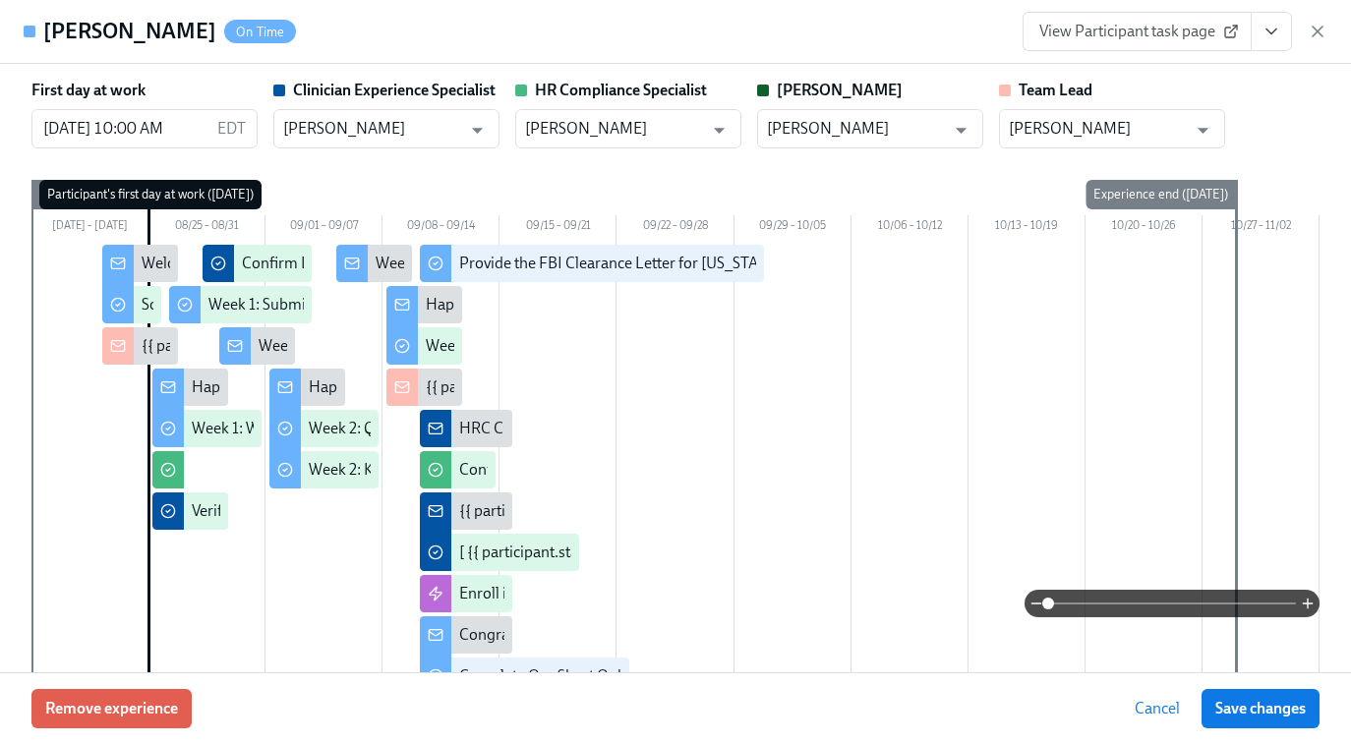
scroll to position [0, 10192]
click at [1315, 31] on icon "button" at bounding box center [1318, 32] width 20 height 20
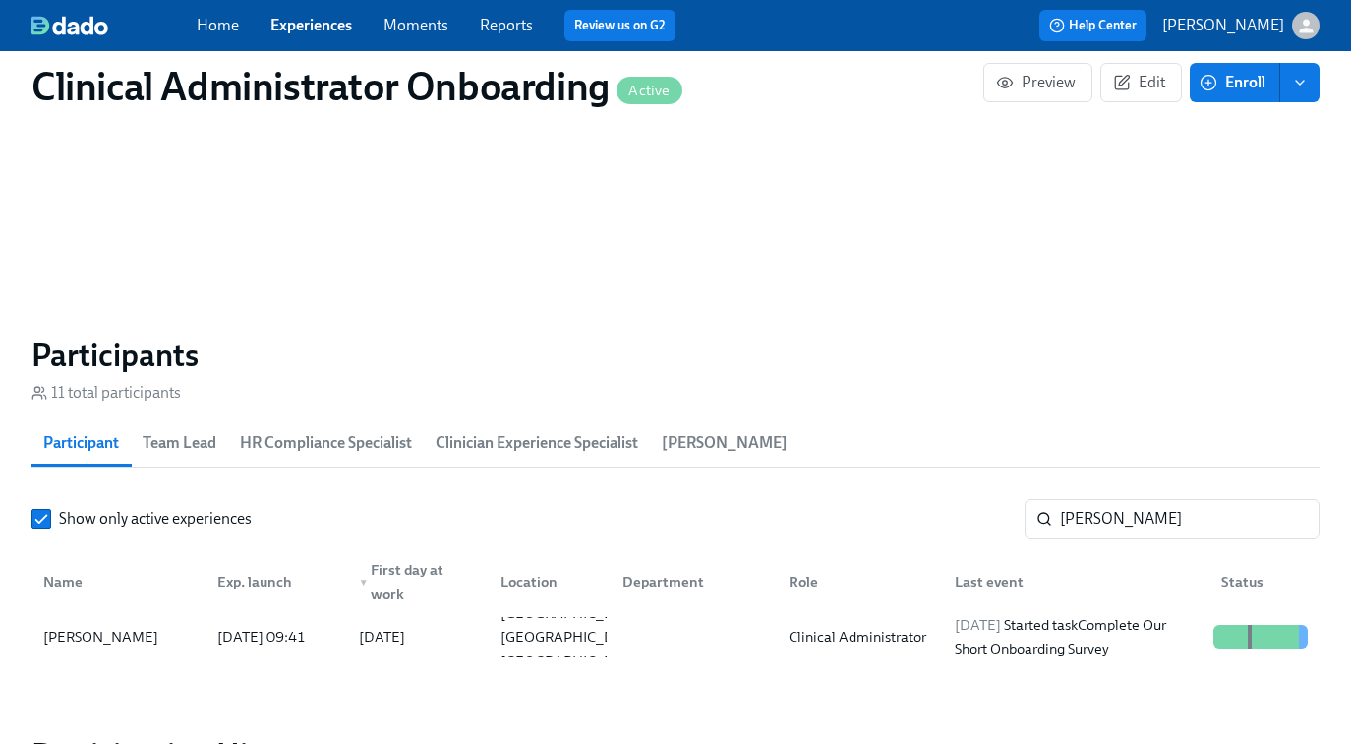
click at [317, 22] on link "Experiences" at bounding box center [311, 25] width 82 height 19
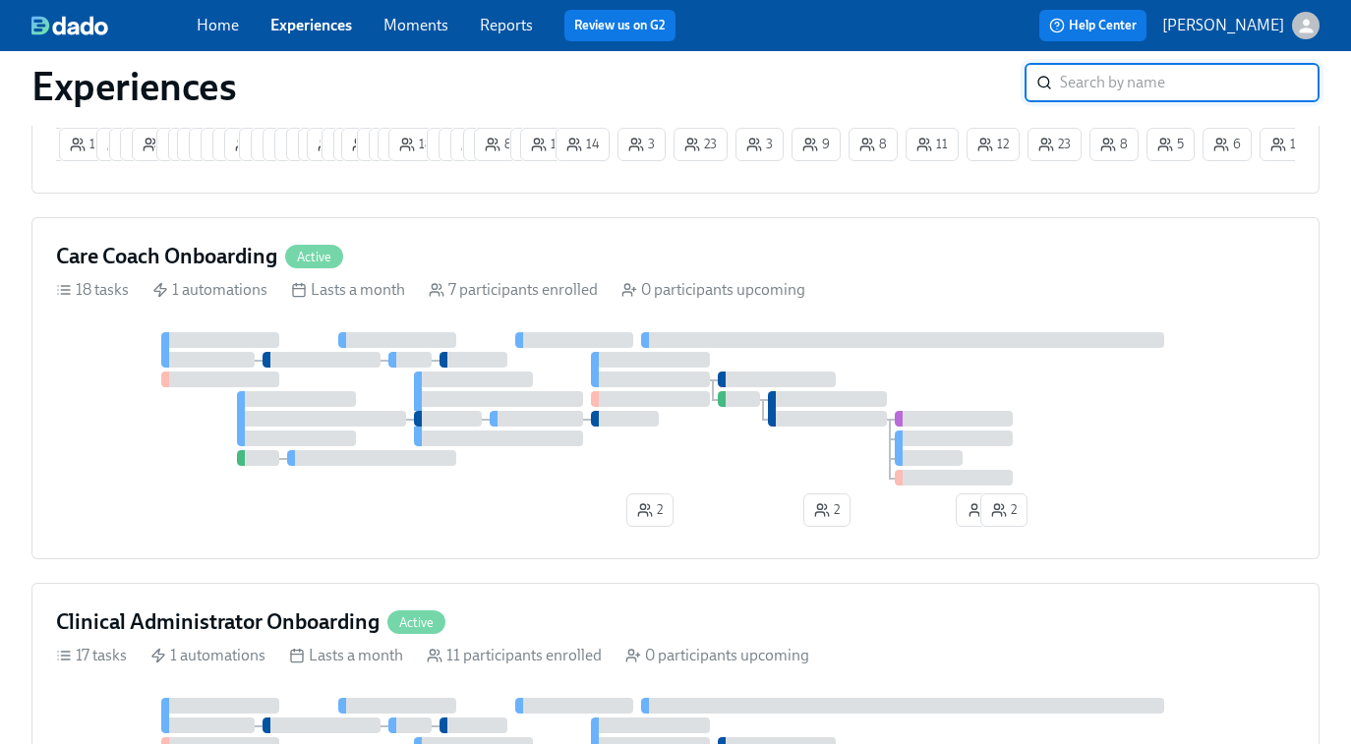
scroll to position [886, 0]
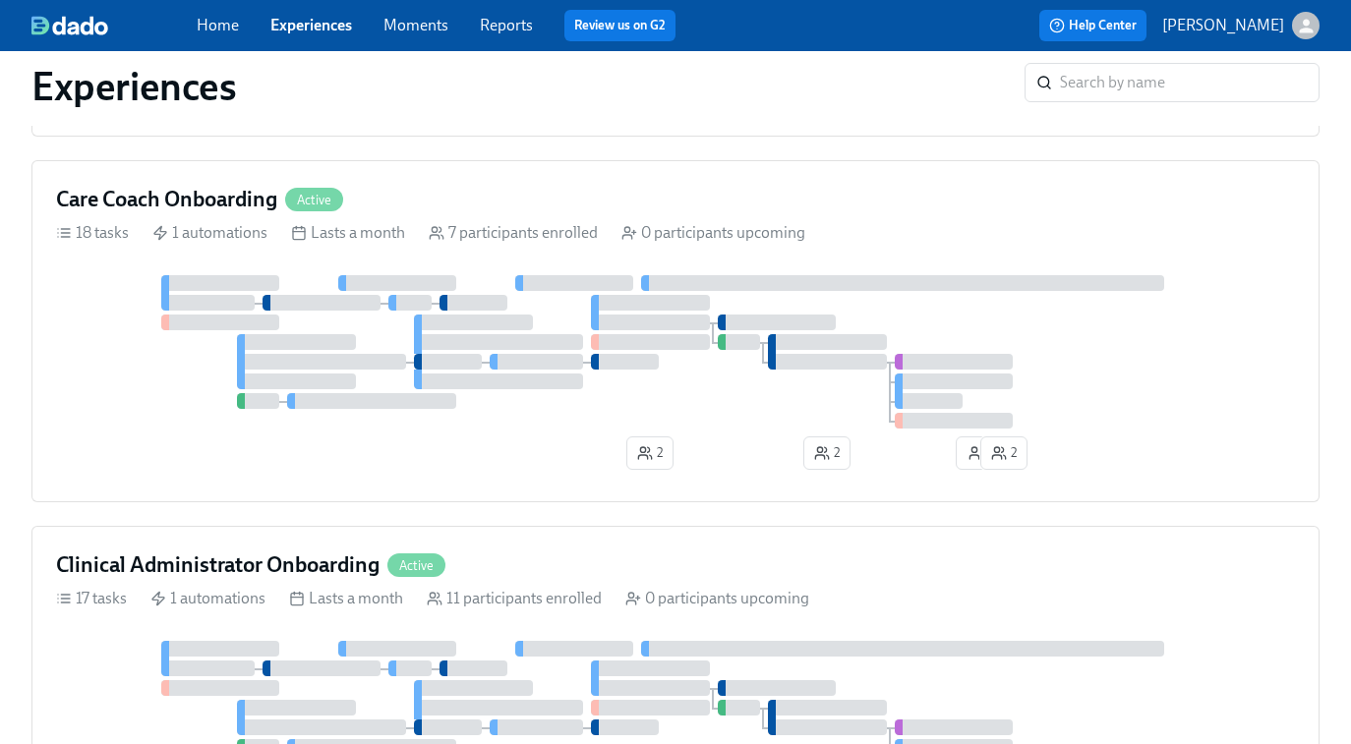
click at [825, 367] on div at bounding box center [827, 362] width 119 height 16
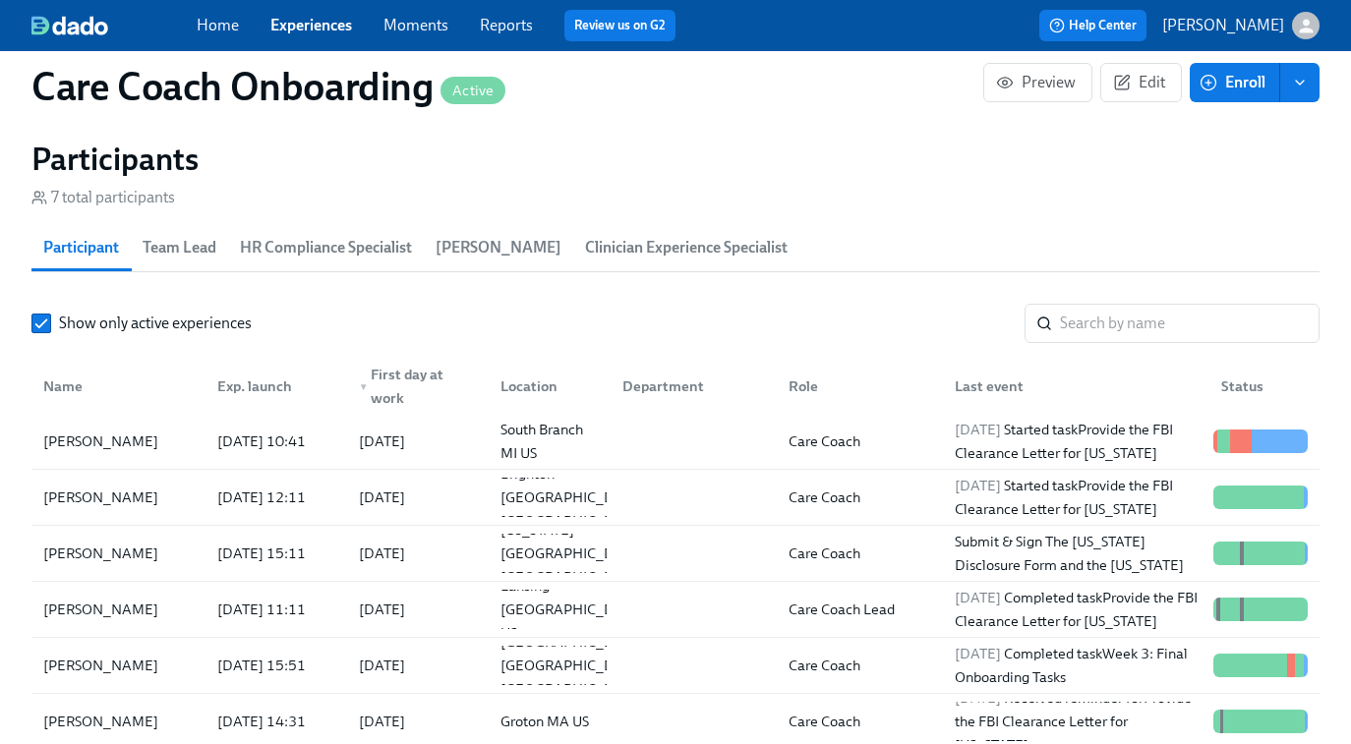
scroll to position [1639, 0]
click at [1096, 321] on input "search" at bounding box center [1190, 322] width 260 height 39
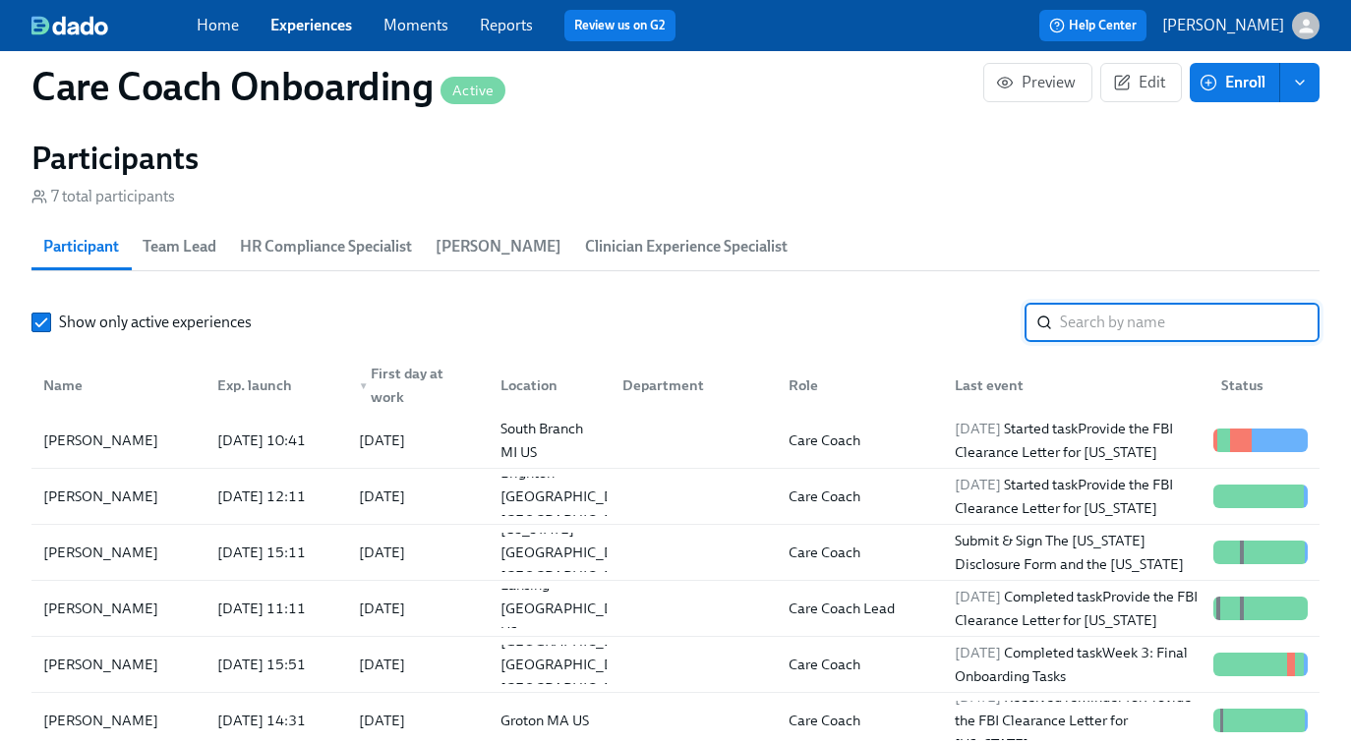
paste input "Charlee Belfonte"
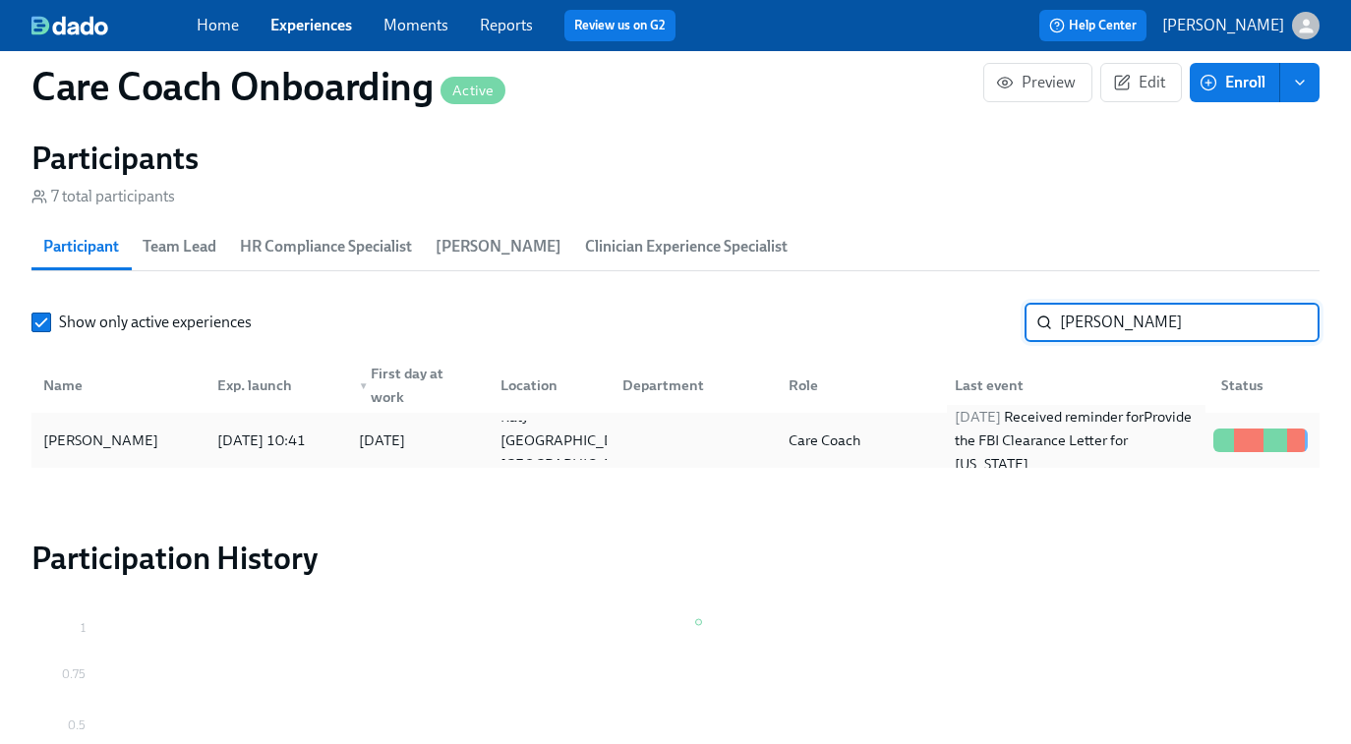
click at [1093, 463] on div "2025/09/10 Received reminder for Provide the FBI Clearance Letter for Pennsylva…" at bounding box center [1076, 440] width 259 height 71
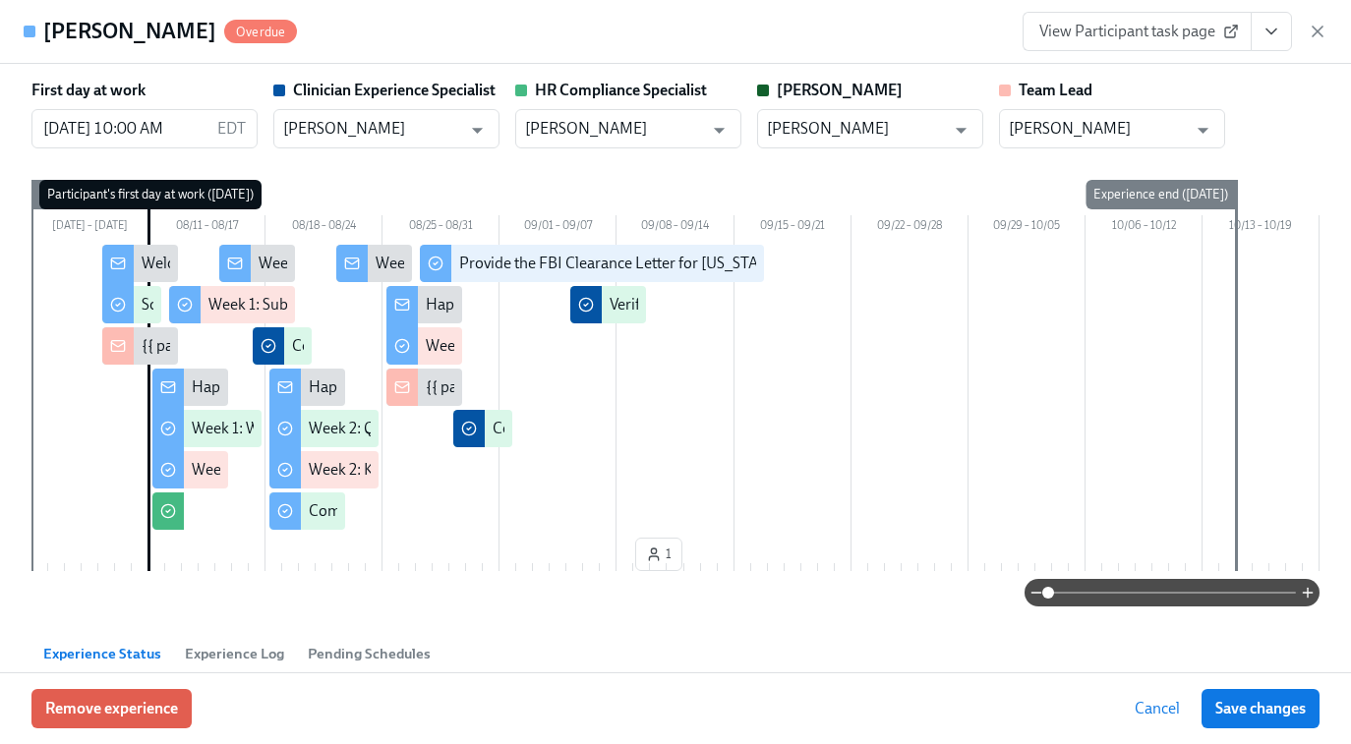
click at [1122, 25] on span "View Participant task page" at bounding box center [1137, 32] width 196 height 20
click at [1319, 32] on icon "button" at bounding box center [1318, 32] width 10 height 10
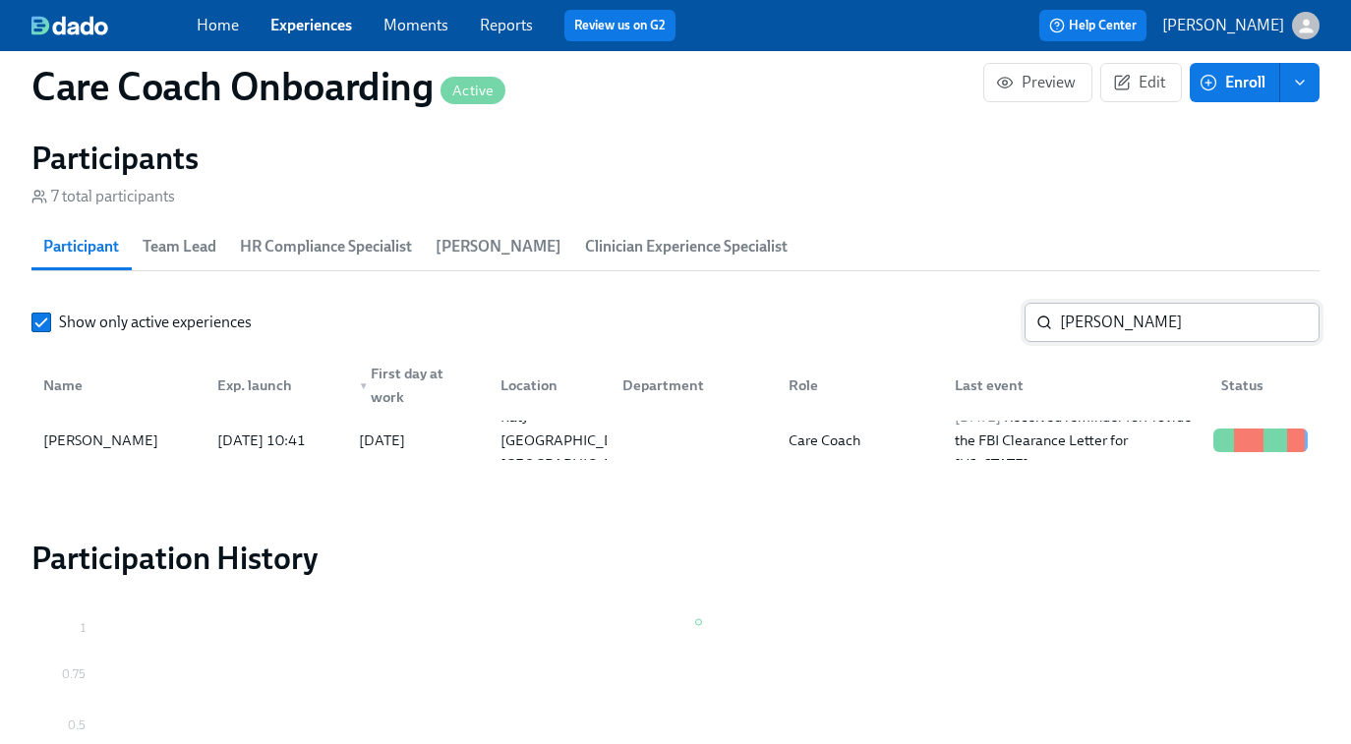
click at [1095, 327] on input "Charlee Belfonte" at bounding box center [1190, 322] width 260 height 39
click at [723, 460] on div "Shanise Ford 2025/08/11 15:51 2025/08/12 Jacksonville FL US Care Coach 2025/09/…" at bounding box center [675, 440] width 1288 height 55
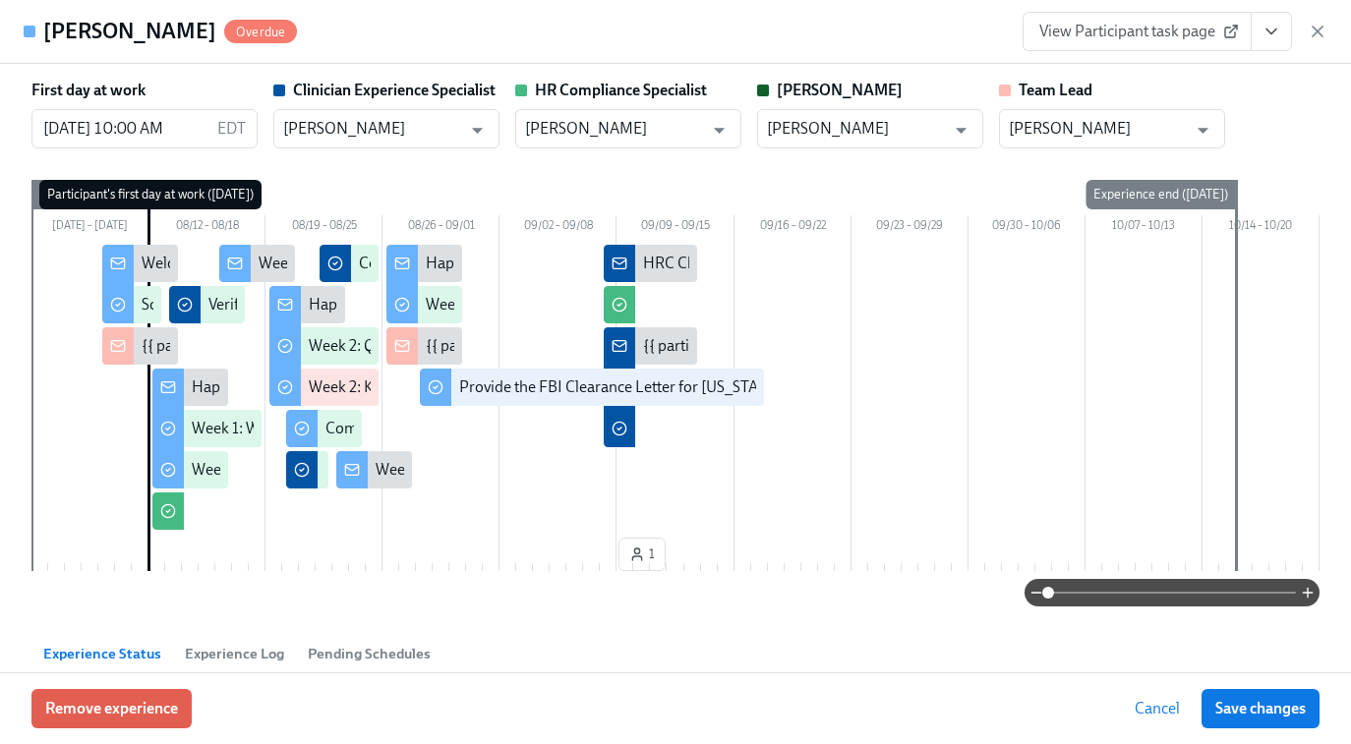
click at [1147, 29] on span "View Participant task page" at bounding box center [1137, 32] width 196 height 20
click at [1319, 28] on icon "button" at bounding box center [1318, 32] width 20 height 20
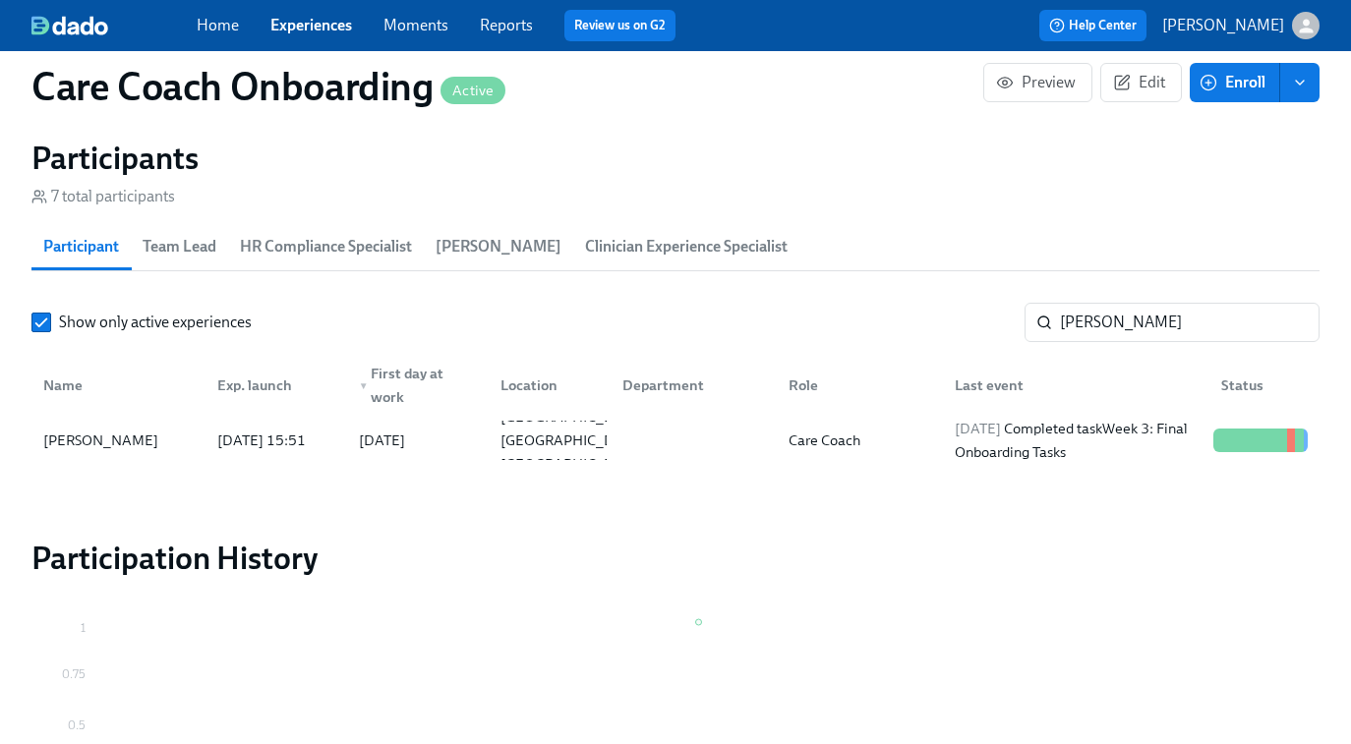
click at [1105, 324] on input "shanise" at bounding box center [1190, 322] width 260 height 39
click at [1094, 311] on input "shanise" at bounding box center [1190, 322] width 260 height 39
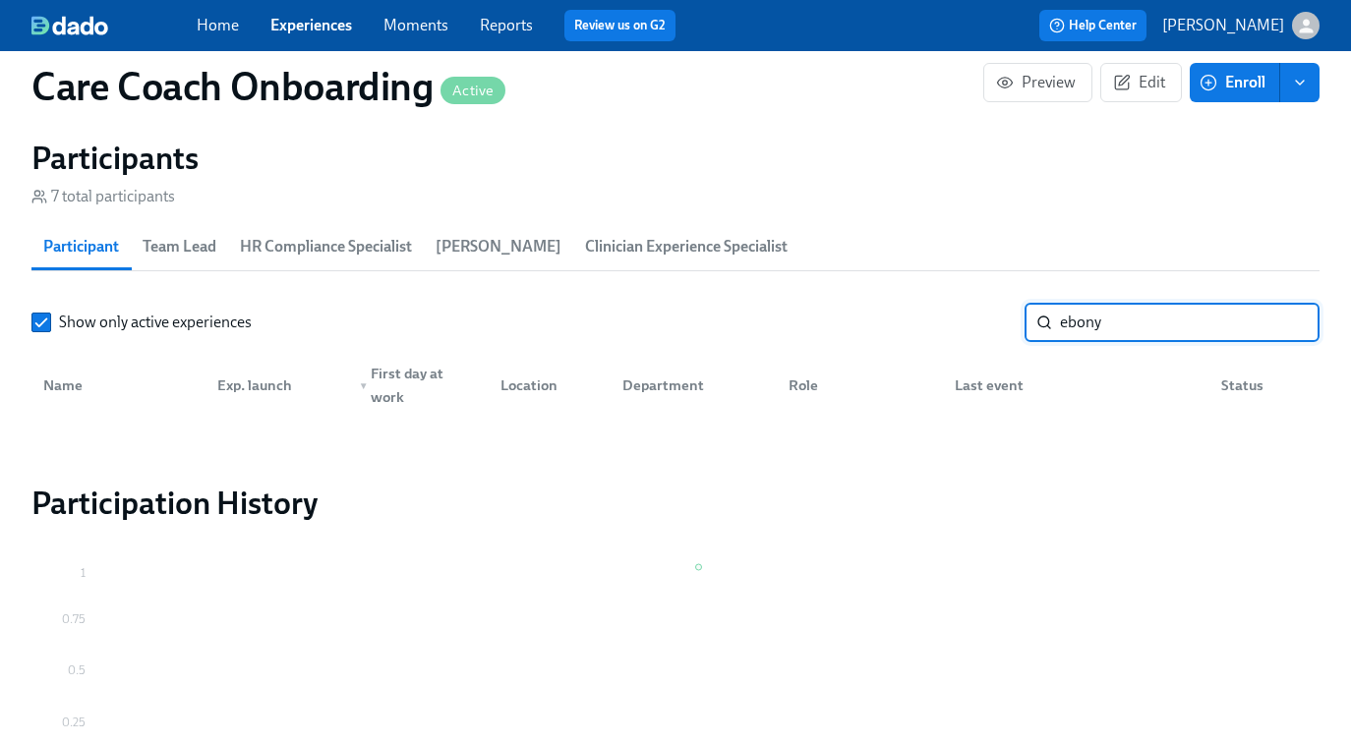
type input "ebony"
click at [313, 18] on link "Experiences" at bounding box center [311, 25] width 82 height 19
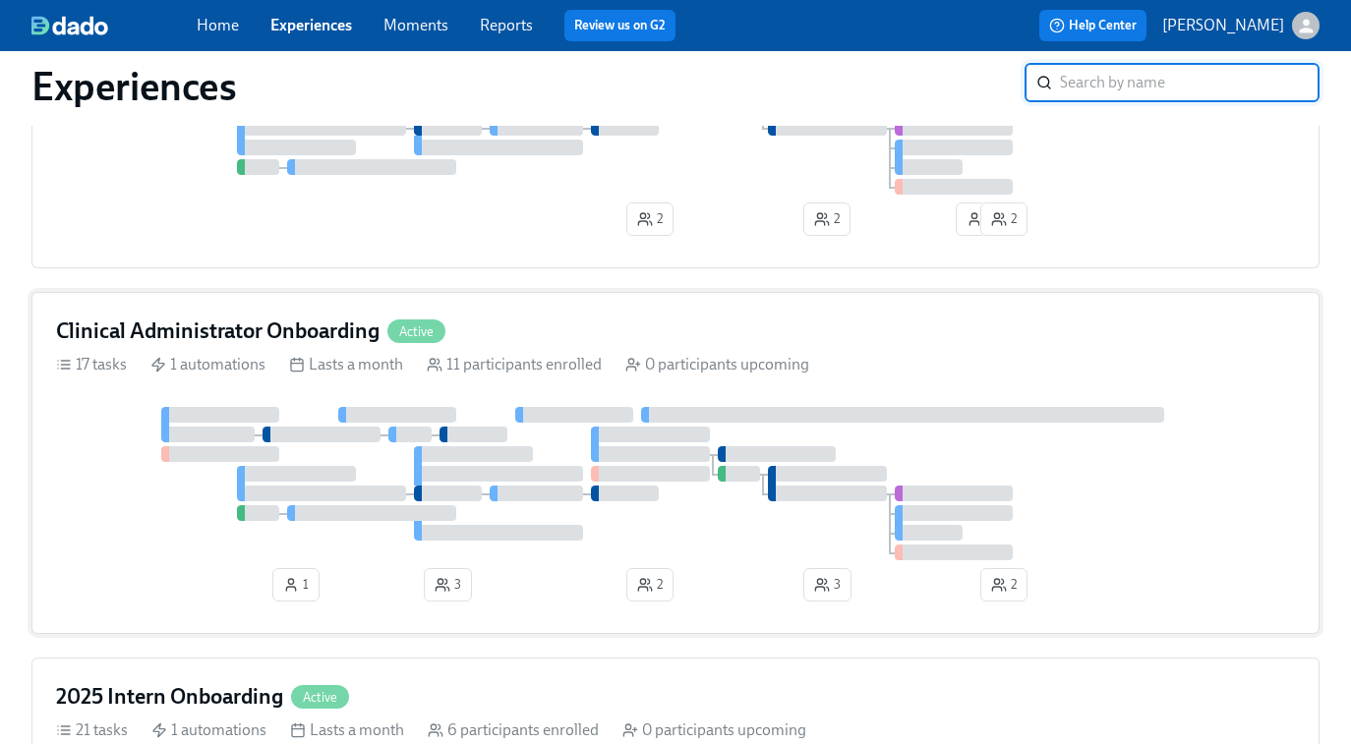
scroll to position [1138, 0]
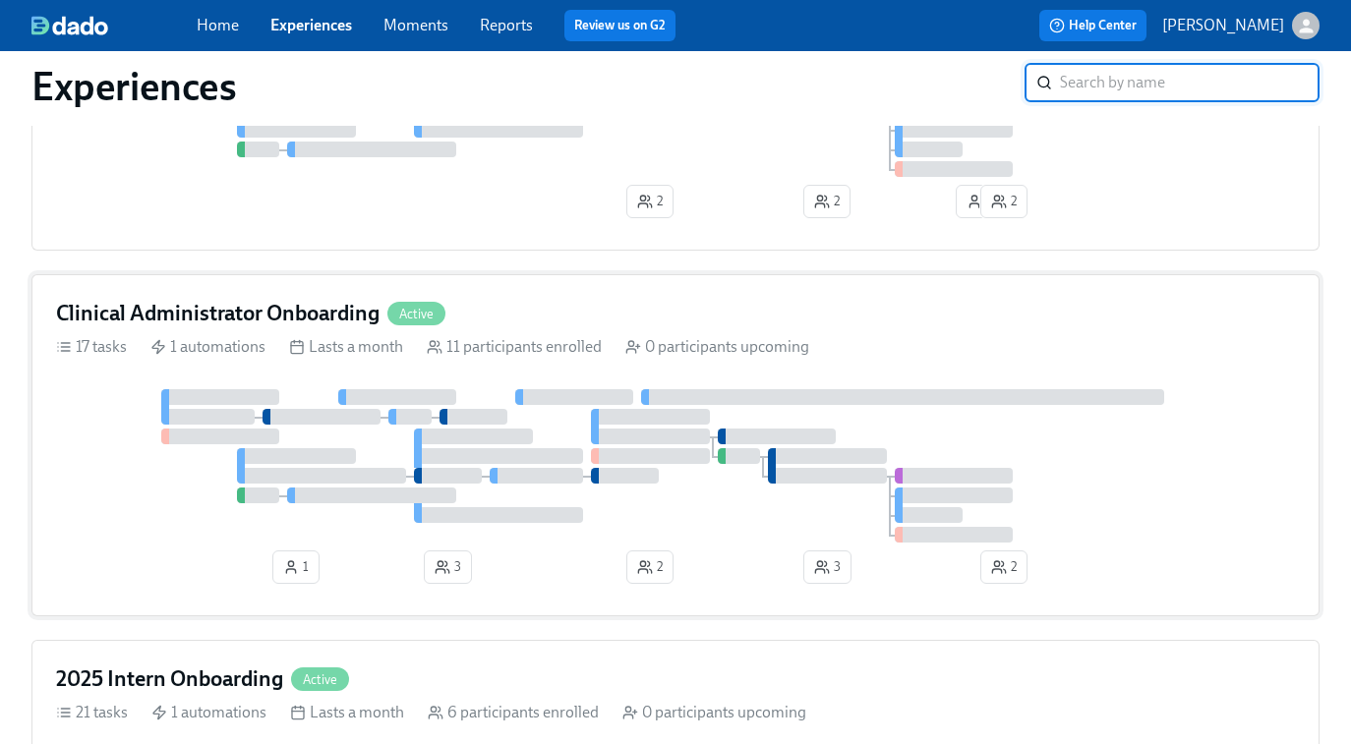
click at [733, 380] on div "Clinical Administrator Onboarding Active 17 tasks 1 automations Lasts a month 1…" at bounding box center [675, 445] width 1288 height 342
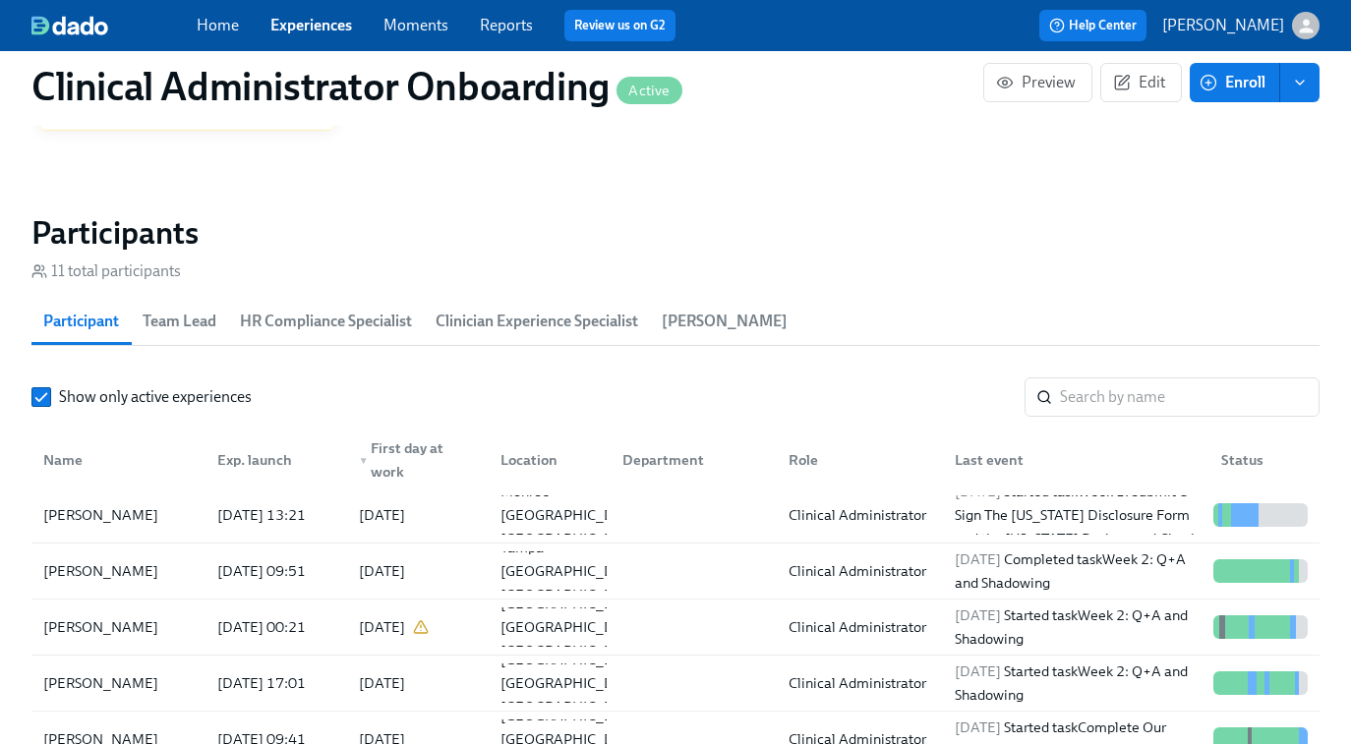
scroll to position [1639, 0]
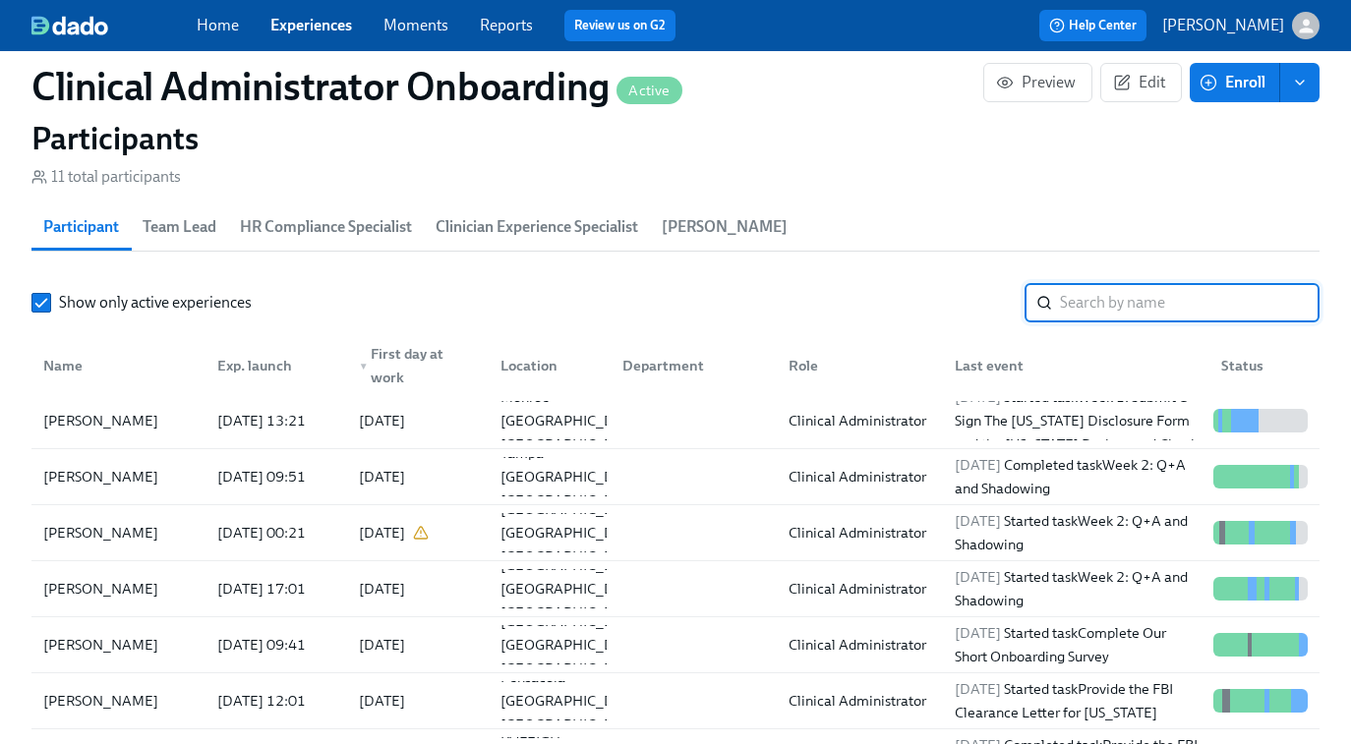
click at [1083, 302] on input "search" at bounding box center [1190, 302] width 260 height 39
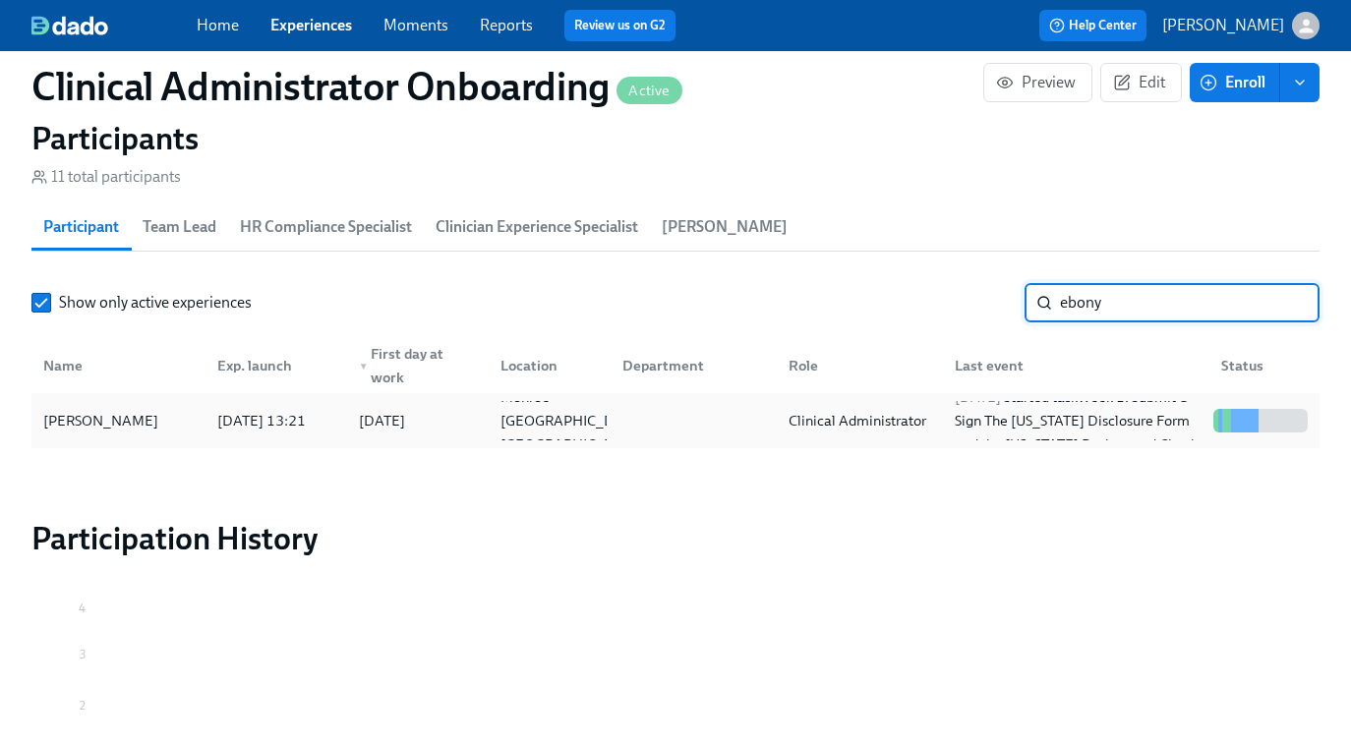
type input "ebony"
click at [889, 421] on div "Clinical Administrator" at bounding box center [857, 421] width 153 height 24
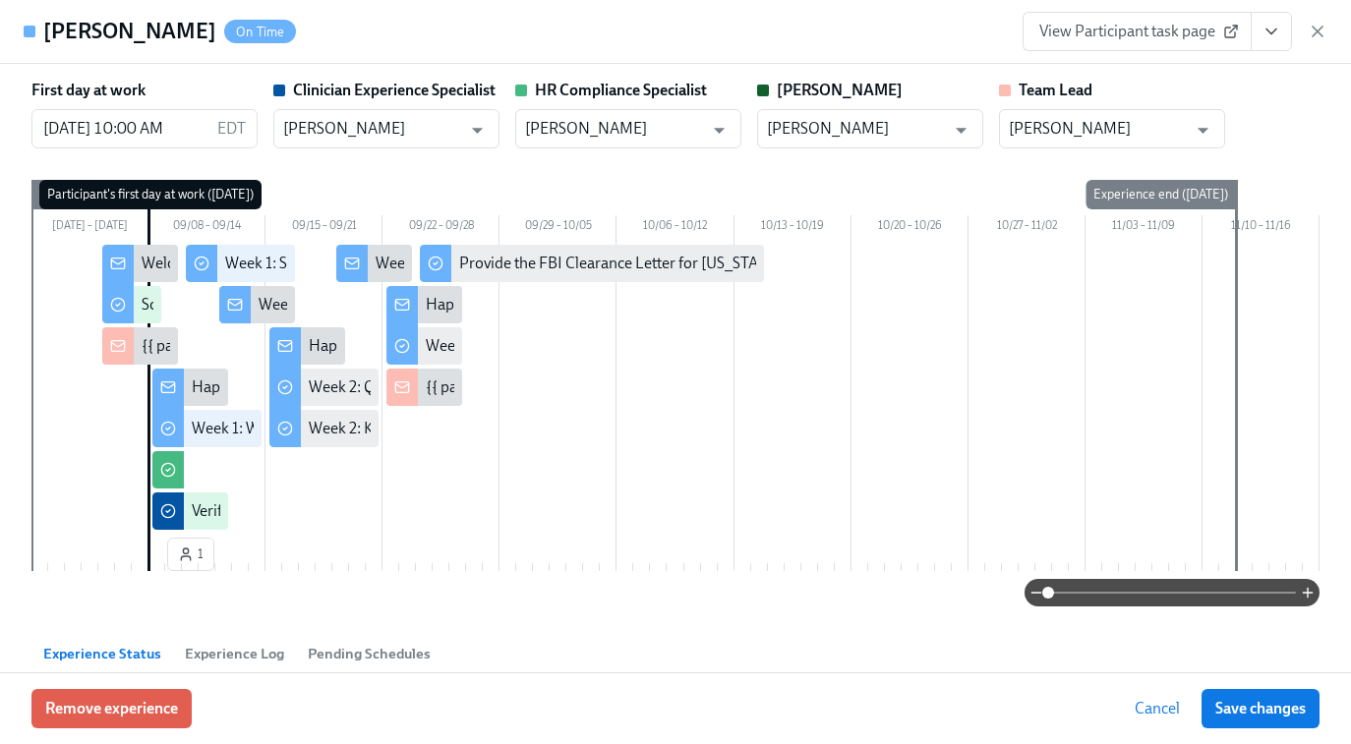
click at [1110, 30] on span "View Participant task page" at bounding box center [1137, 32] width 196 height 20
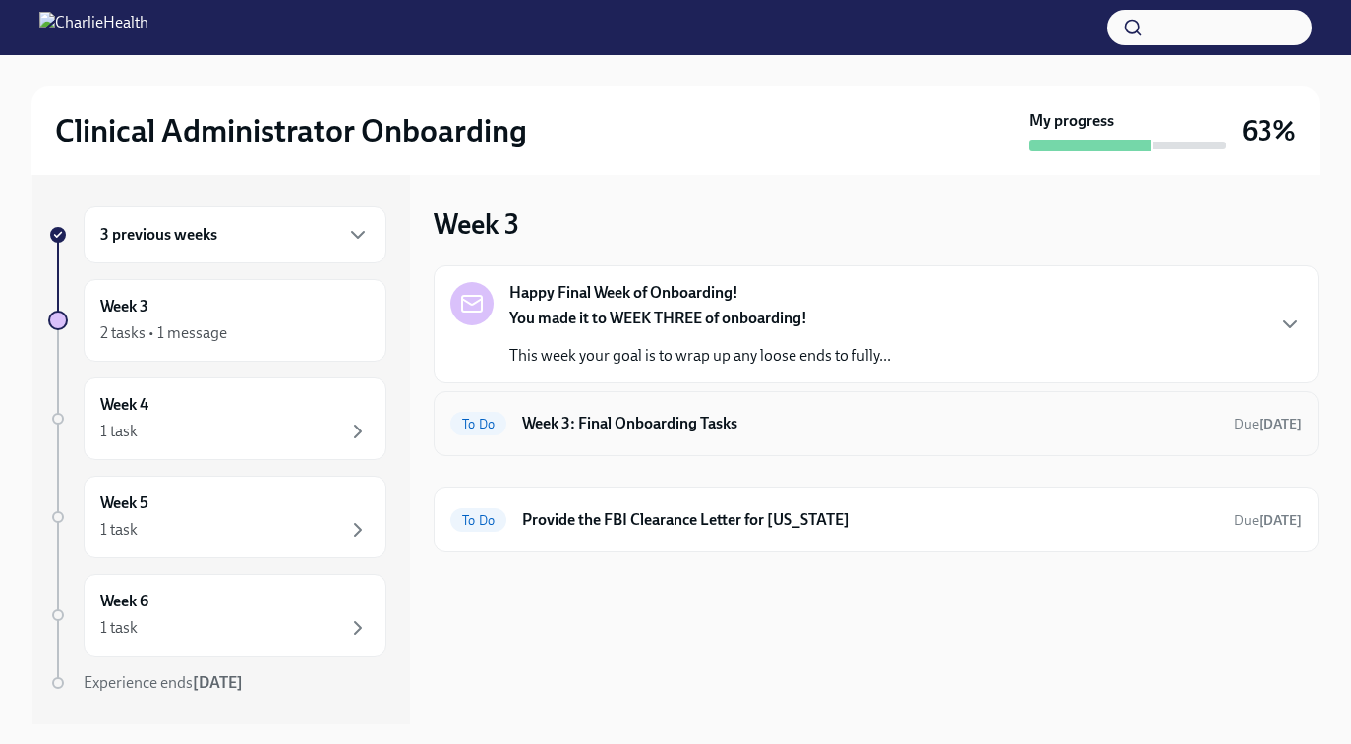
click at [870, 434] on h6 "Week 3: Final Onboarding Tasks" at bounding box center [870, 424] width 696 height 22
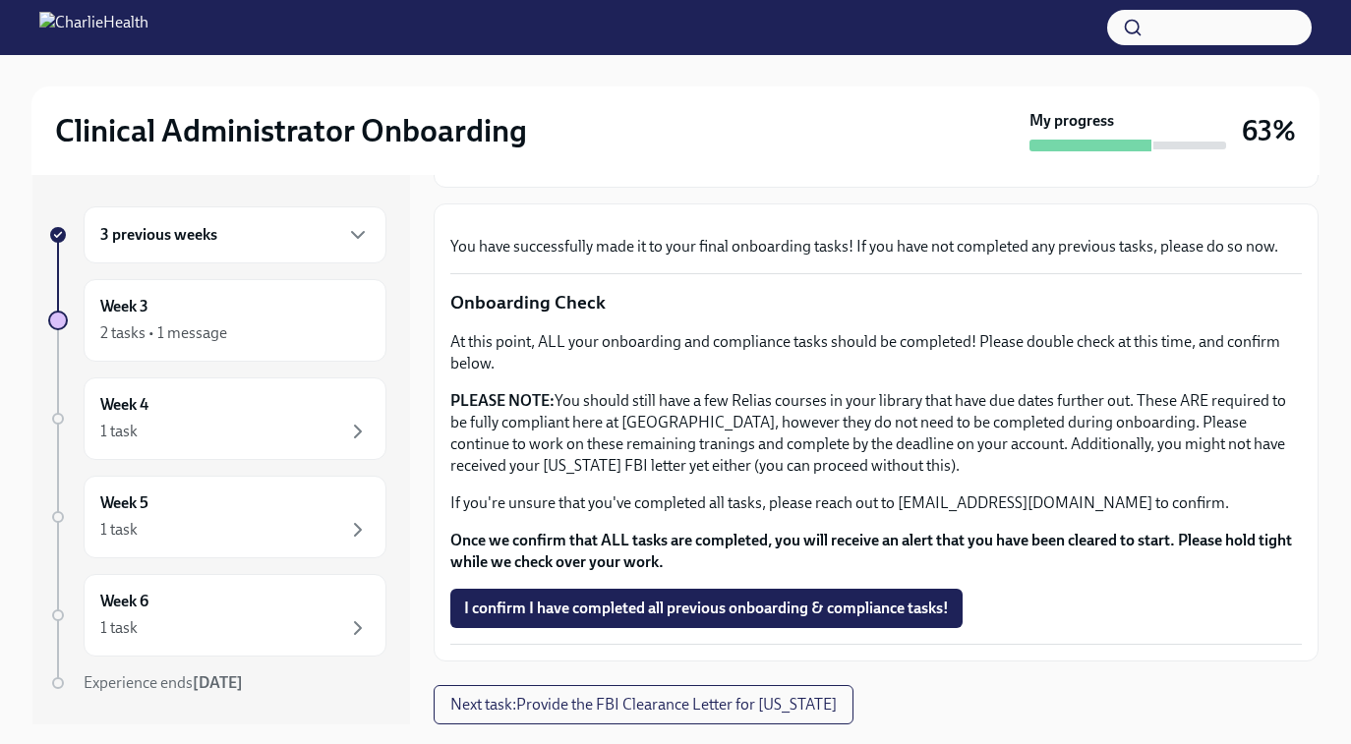
scroll to position [647, 0]
click at [719, 614] on span "I confirm I have completed all previous onboarding & compliance tasks!" at bounding box center [706, 609] width 485 height 20
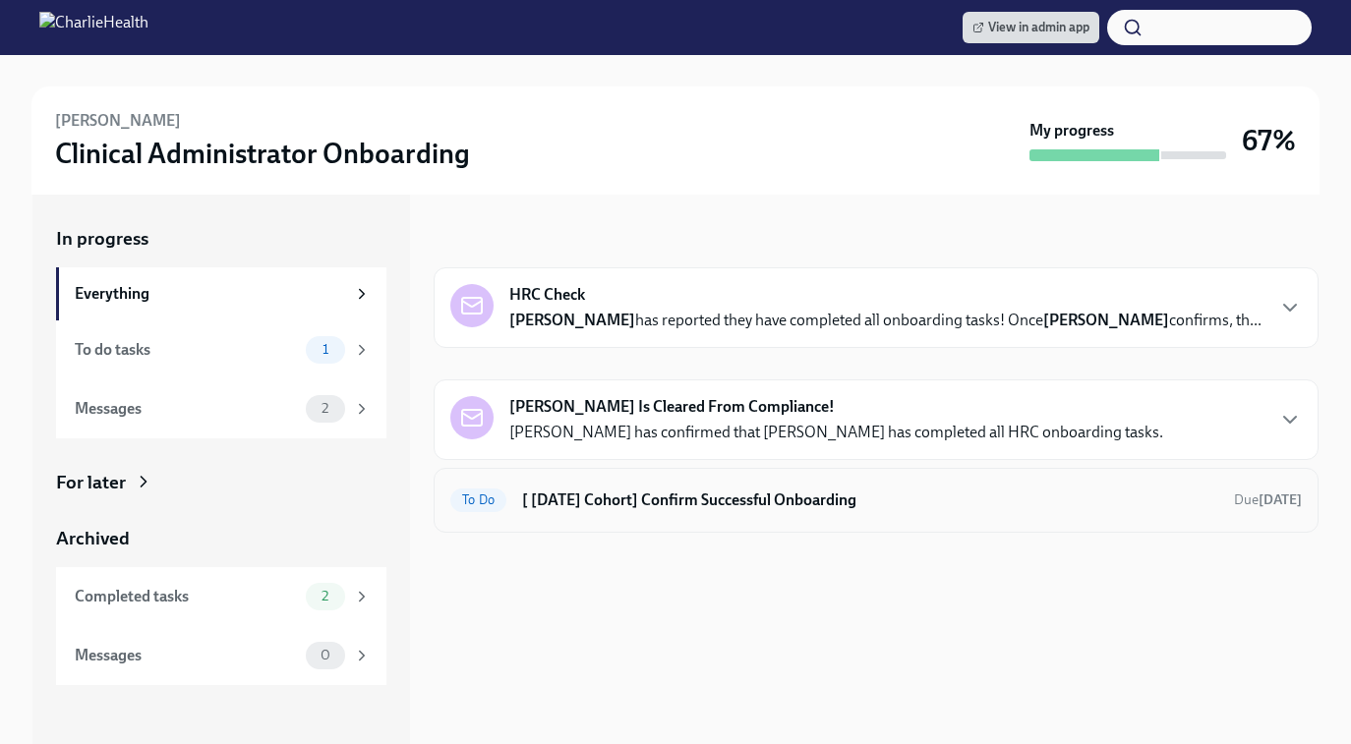
click at [652, 509] on h6 "[ [DATE] Cohort] Confirm Successful Onboarding" at bounding box center [870, 501] width 696 height 22
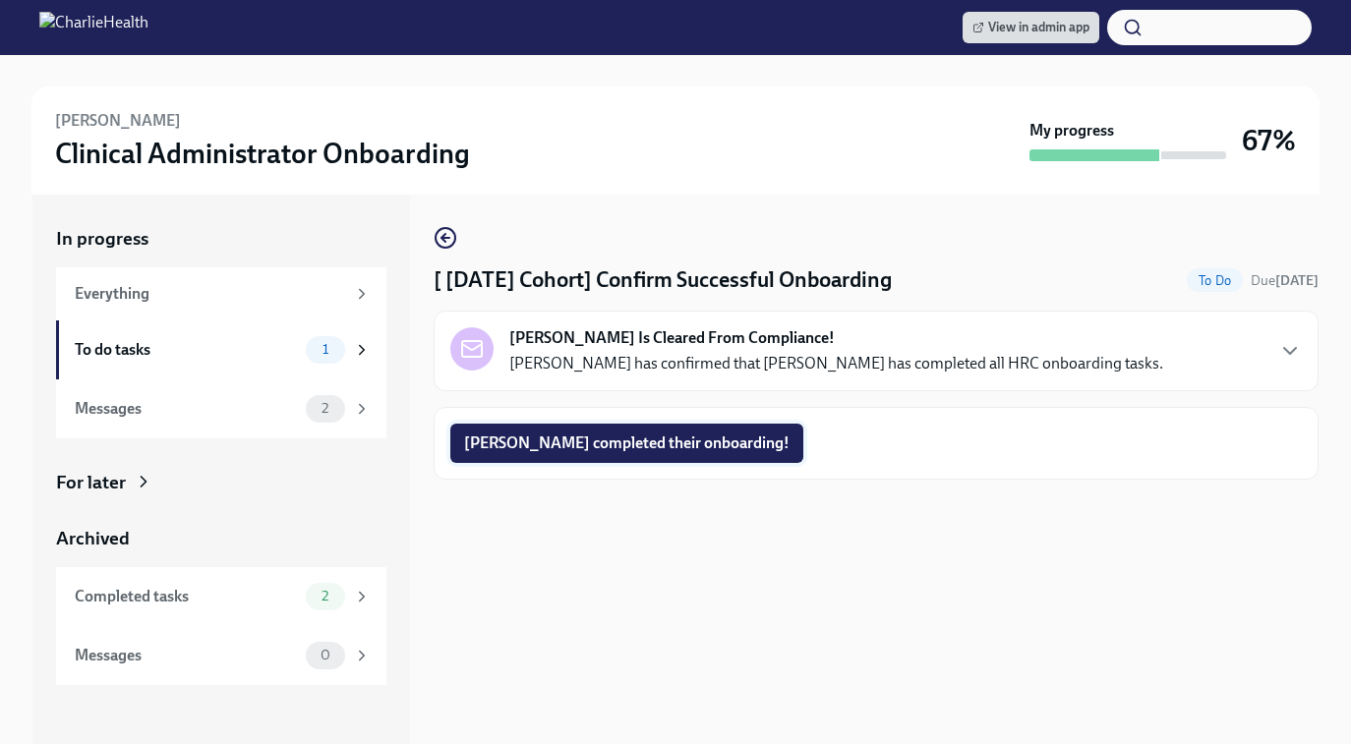
click at [638, 442] on span "[PERSON_NAME] completed their onboarding!" at bounding box center [626, 444] width 325 height 20
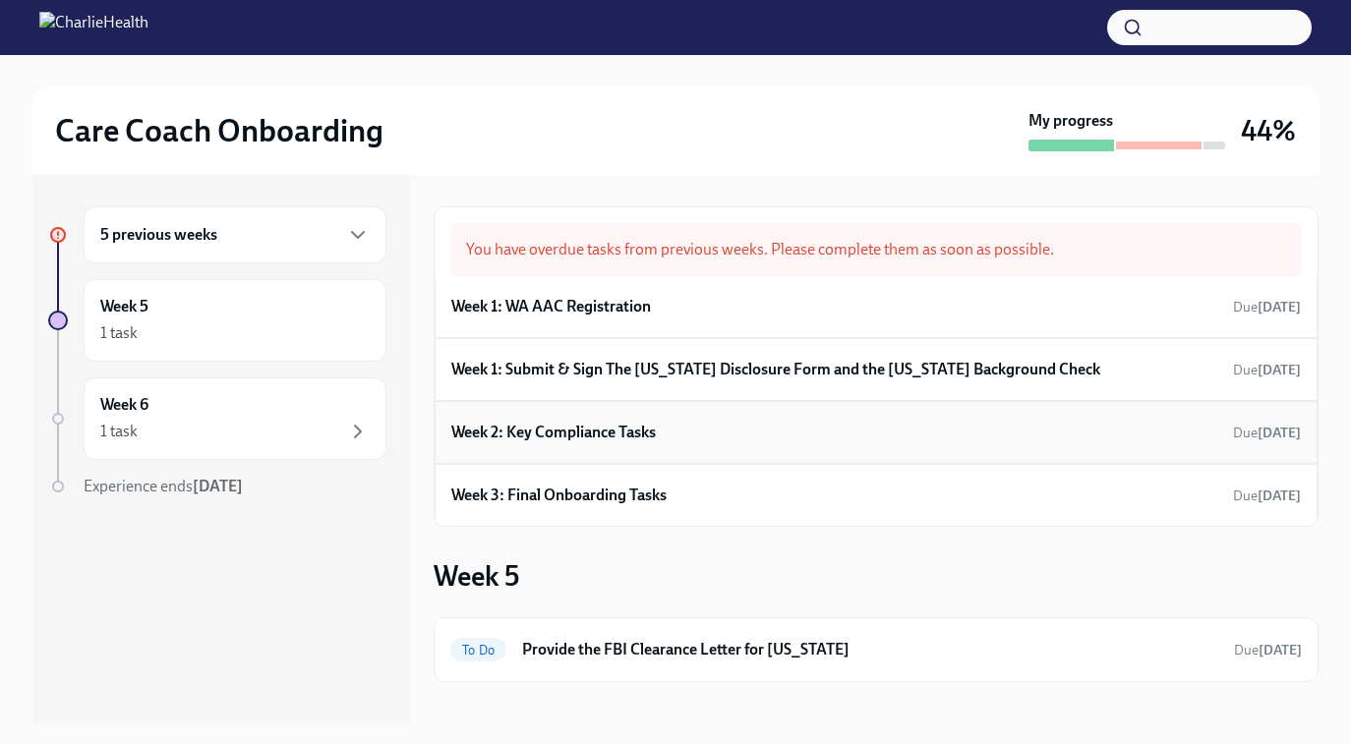
click at [680, 422] on div "Week 2: Key Compliance Tasks Due [DATE]" at bounding box center [875, 432] width 849 height 29
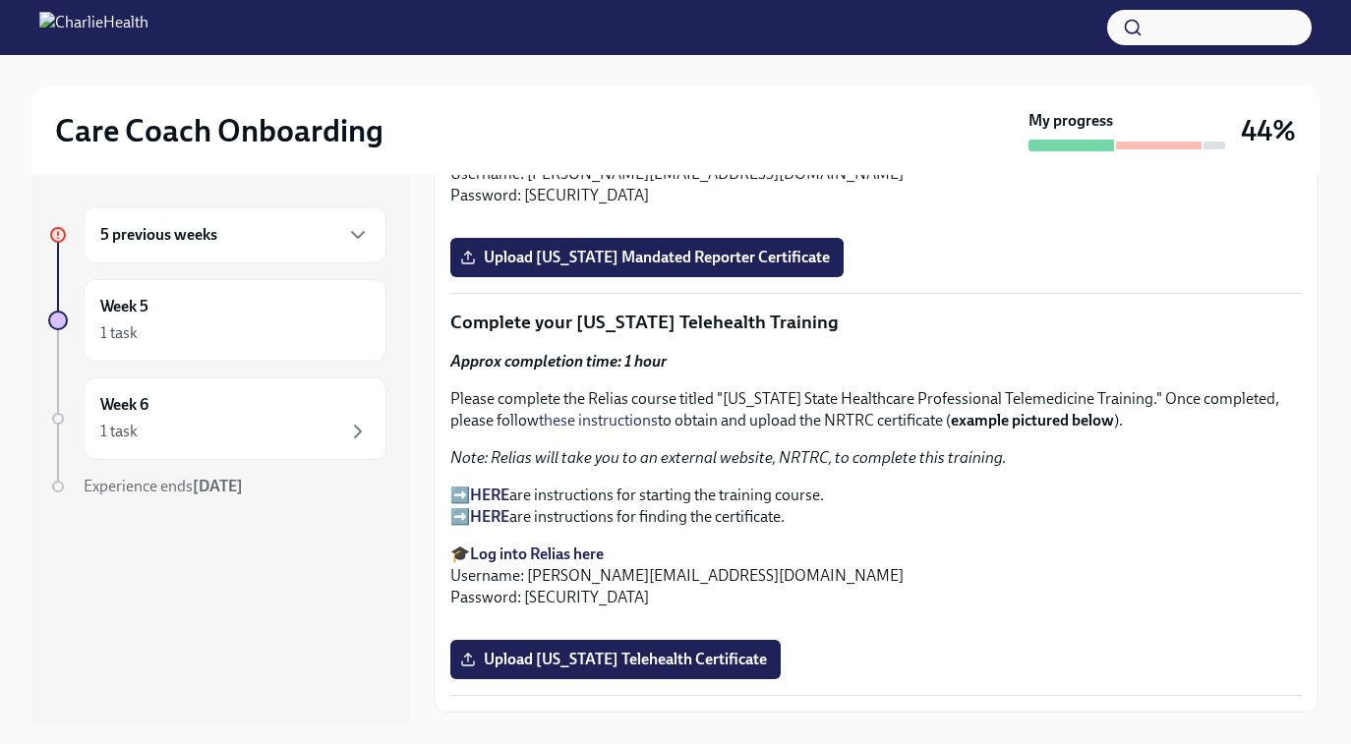
scroll to position [2137, 0]
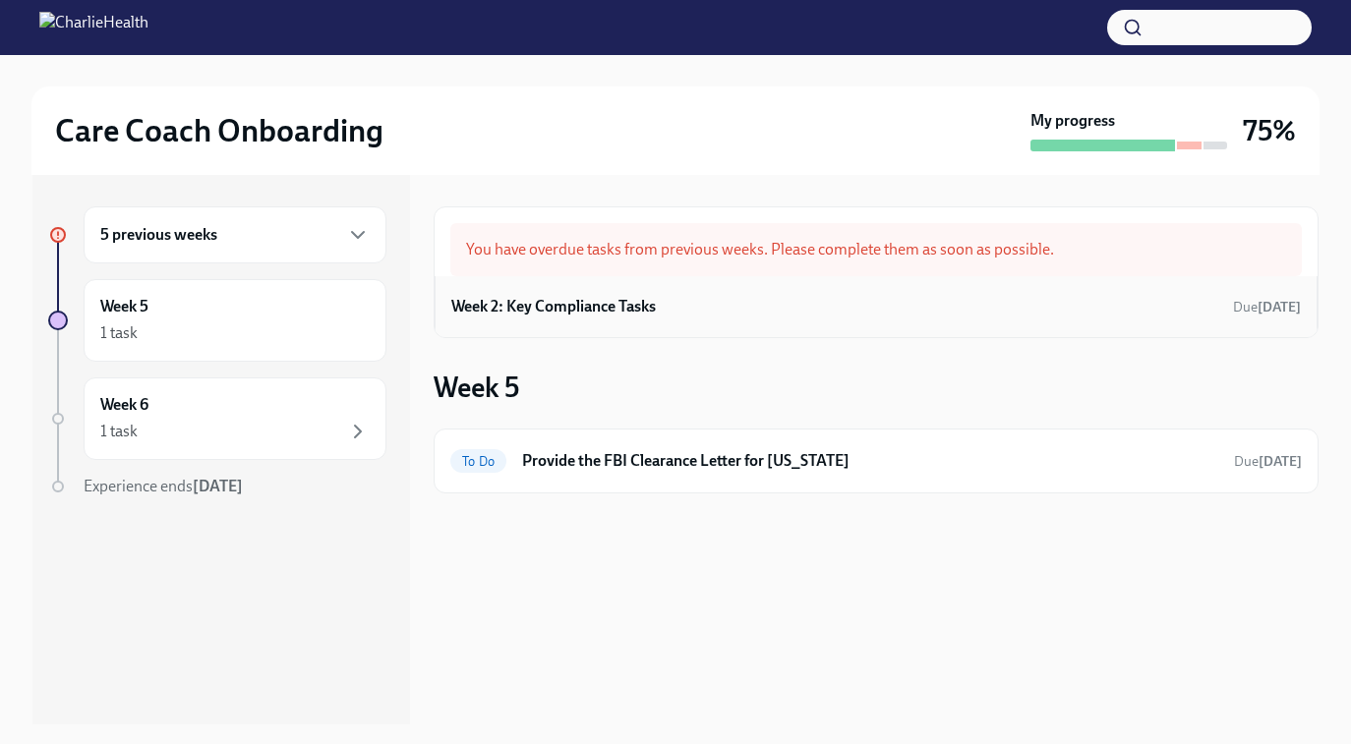
click at [660, 309] on div "Week 2: Key Compliance Tasks Due Aug 26th" at bounding box center [875, 306] width 849 height 29
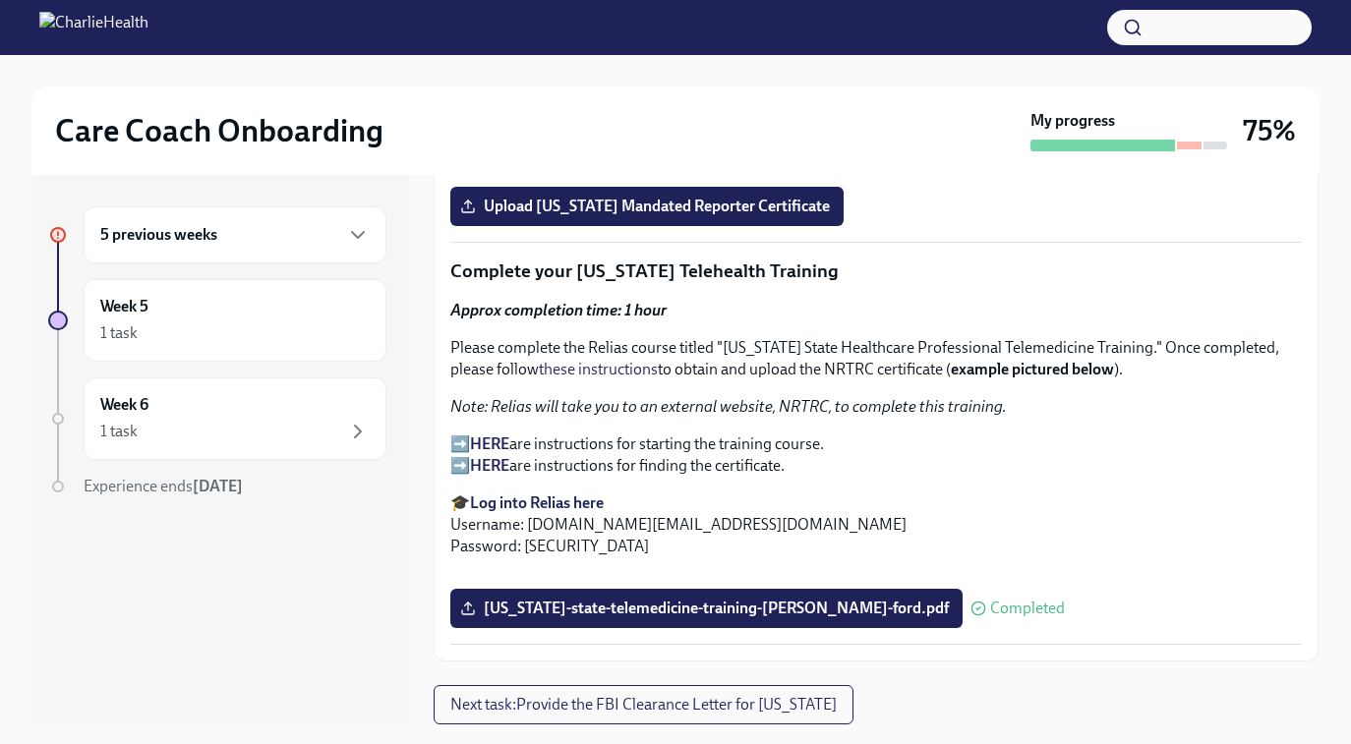
scroll to position [35, 0]
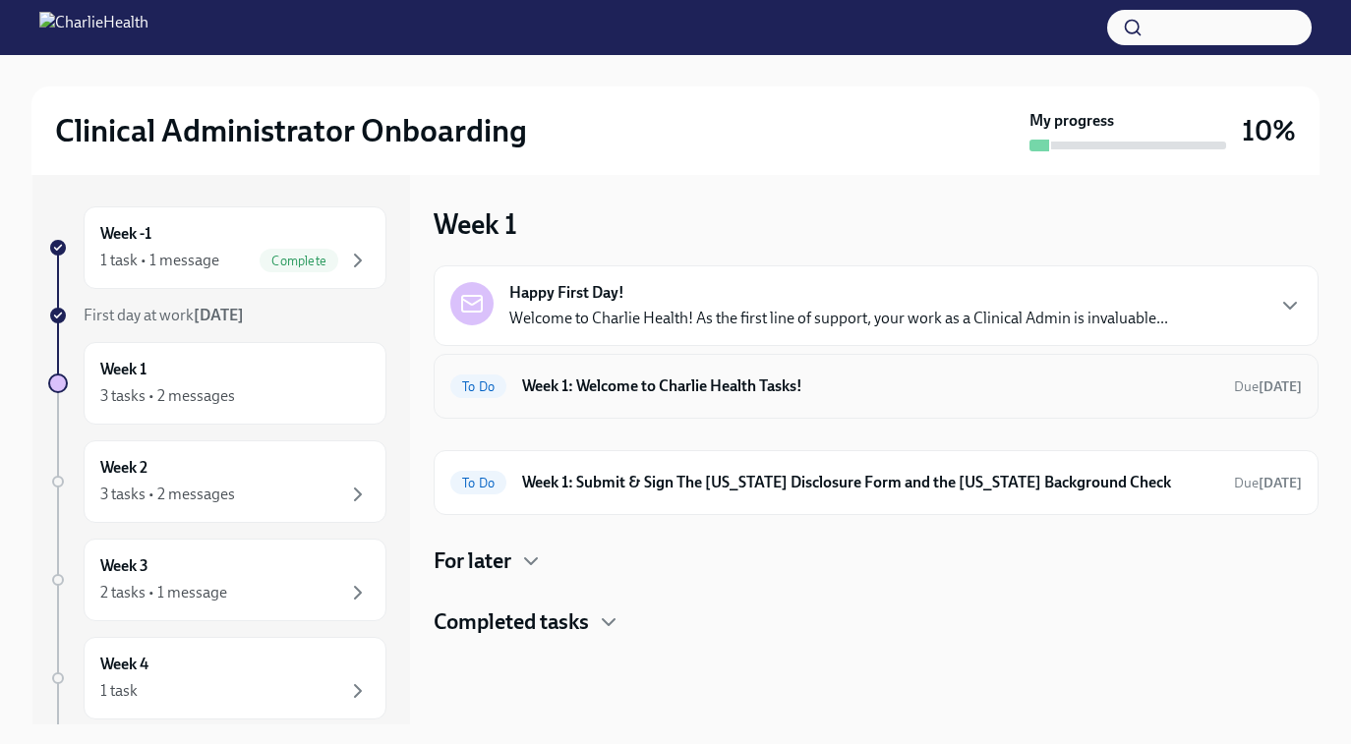
click at [621, 385] on h6 "Week 1: Welcome to Charlie Health Tasks!" at bounding box center [870, 387] width 696 height 22
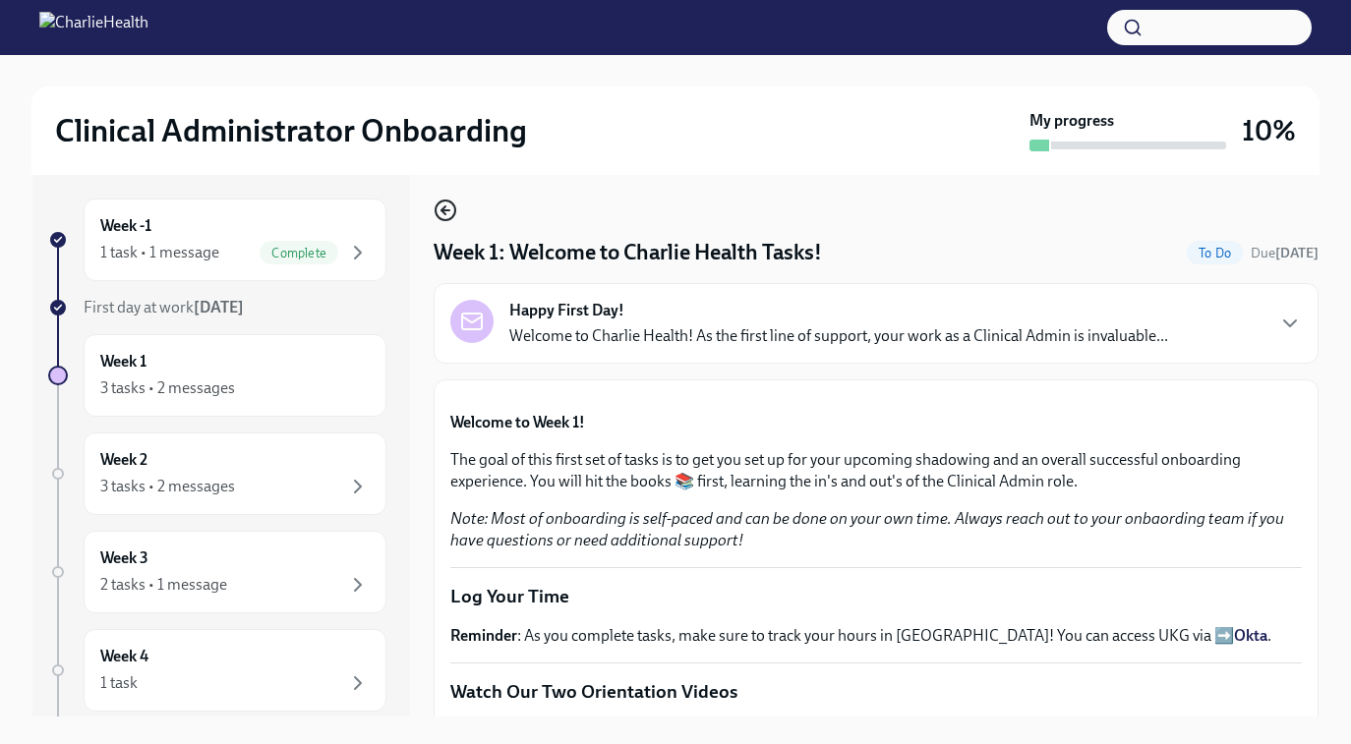
click at [440, 203] on circle "button" at bounding box center [446, 211] width 20 height 20
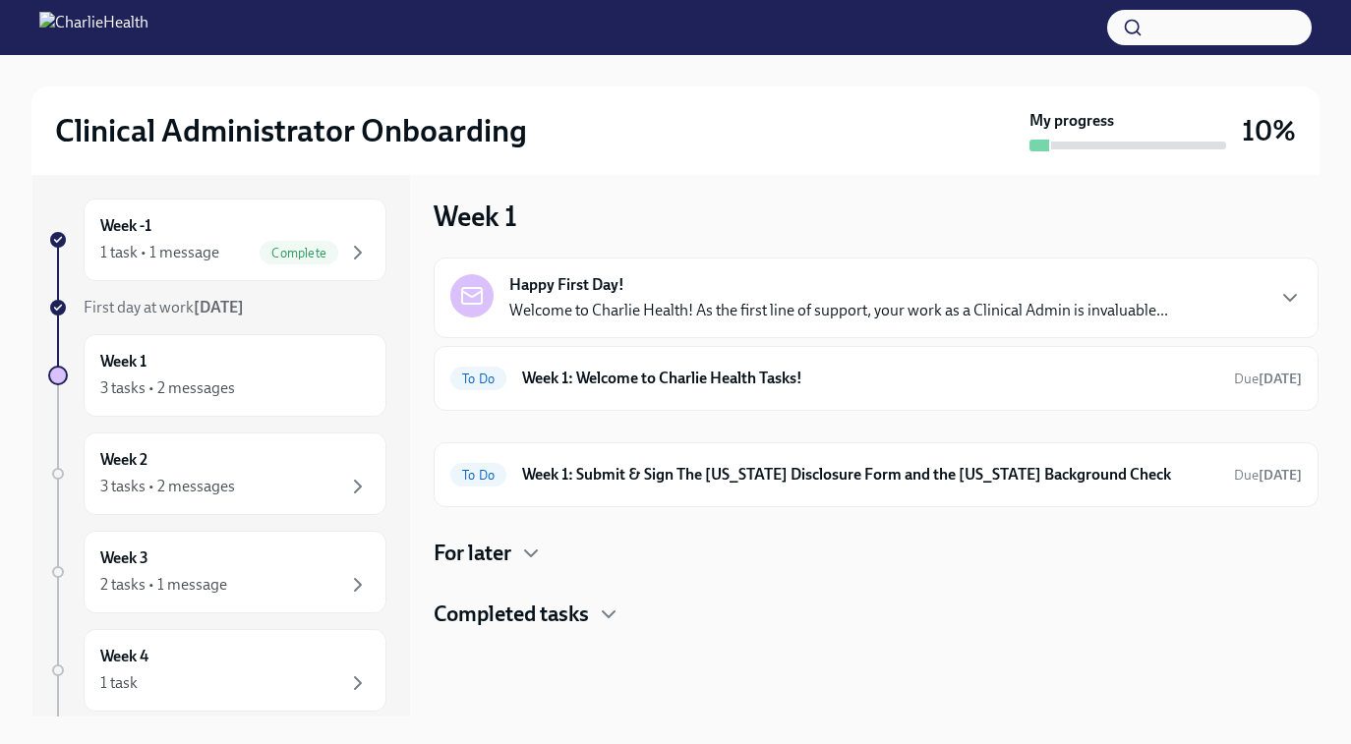
click at [494, 556] on h4 "For later" at bounding box center [473, 553] width 78 height 29
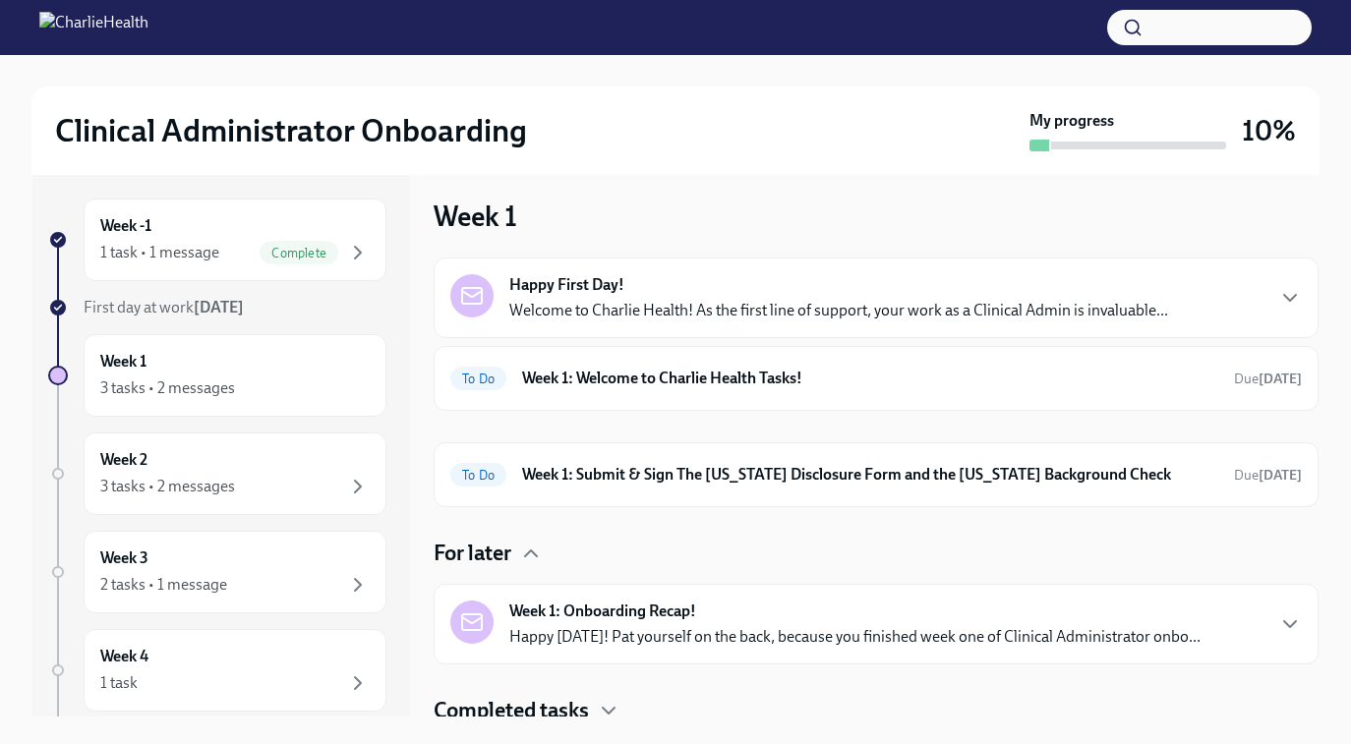
click at [494, 556] on h4 "For later" at bounding box center [473, 553] width 78 height 29
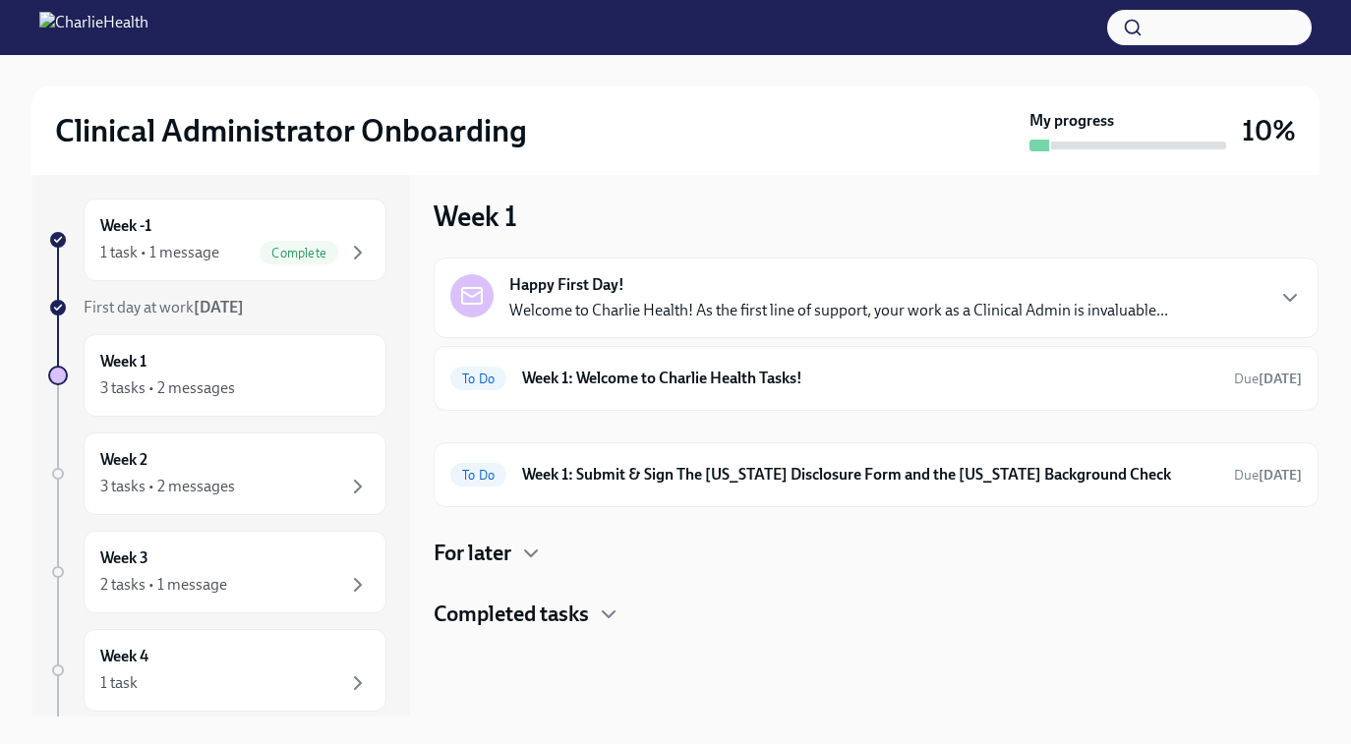
click at [510, 617] on h4 "Completed tasks" at bounding box center [511, 614] width 155 height 29
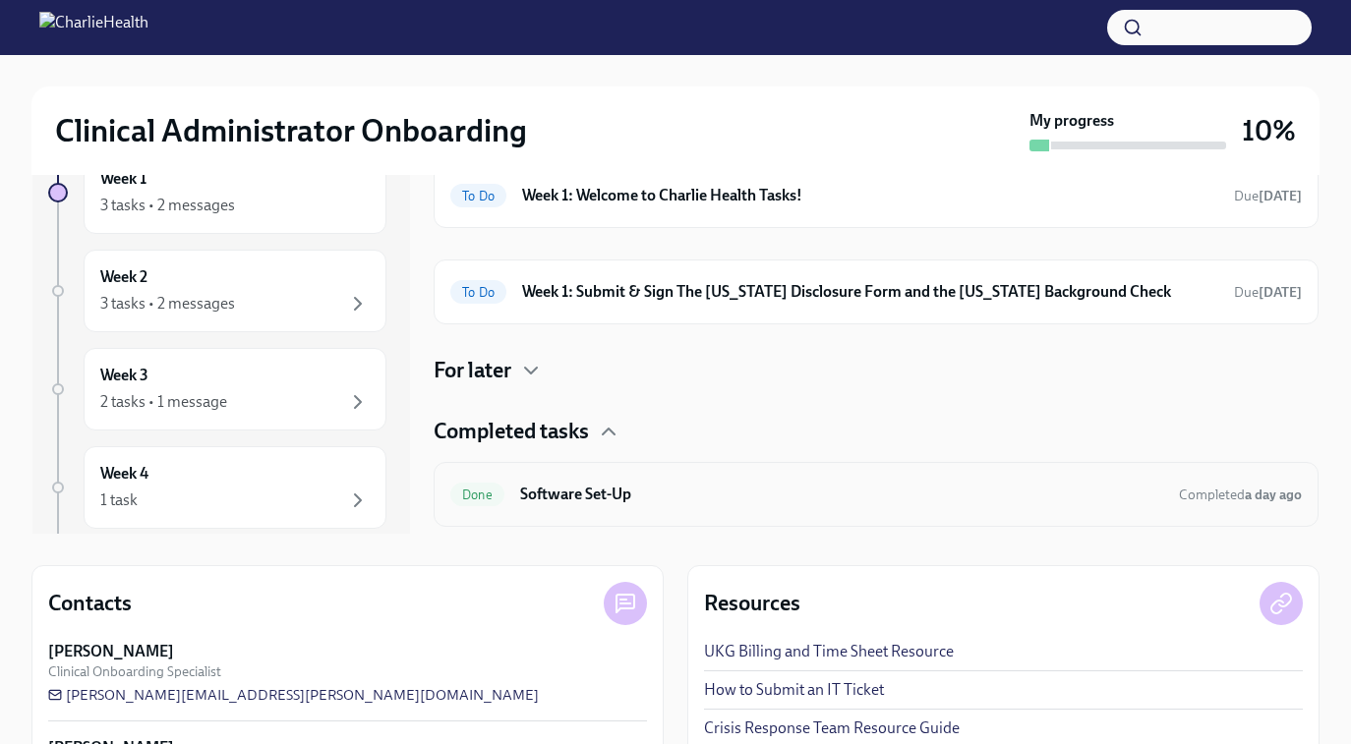
click at [680, 484] on h6 "Software Set-Up" at bounding box center [841, 495] width 643 height 22
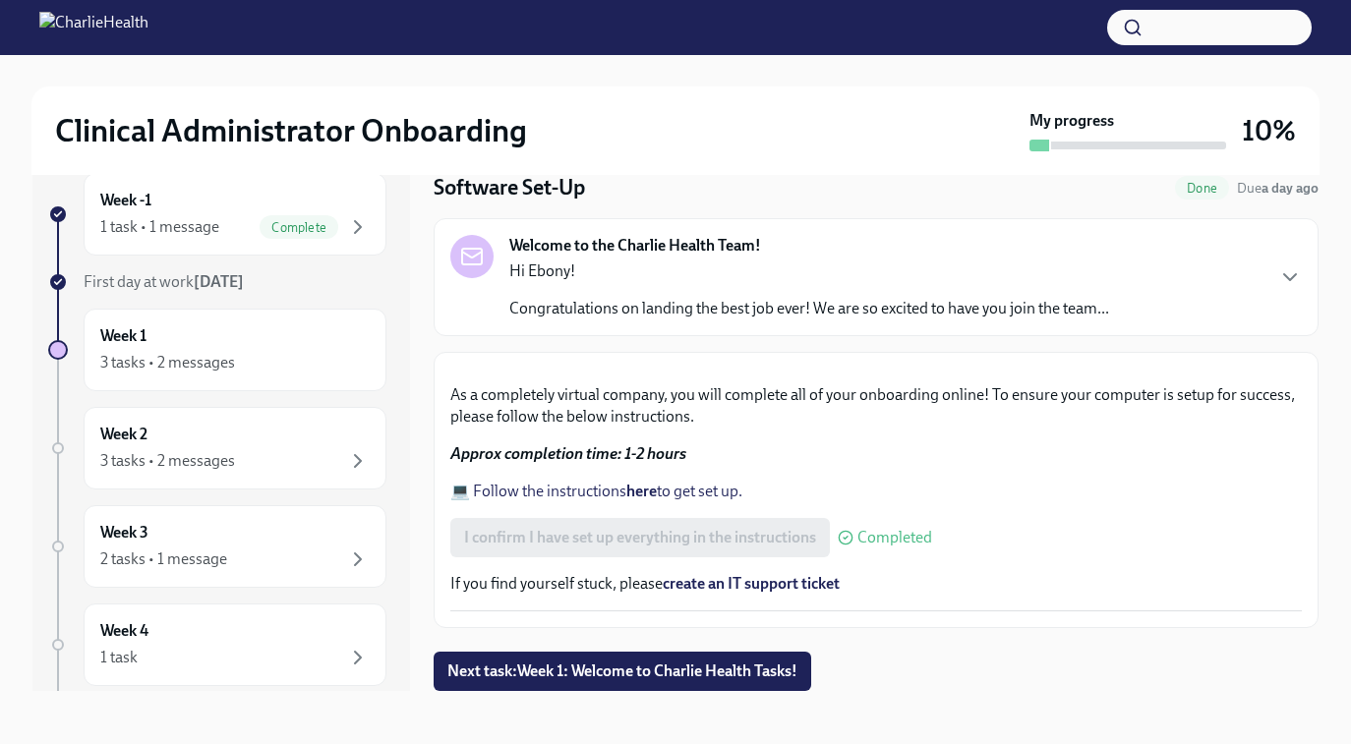
scroll to position [521, 0]
click at [641, 500] on strong "here" at bounding box center [641, 491] width 30 height 19
